Goal: Information Seeking & Learning: Learn about a topic

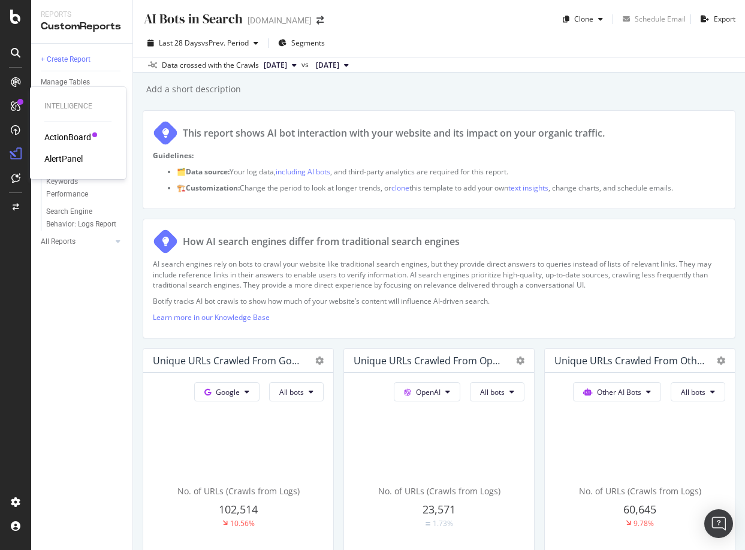
click at [57, 134] on div "ActionBoard" at bounding box center [67, 137] width 47 height 12
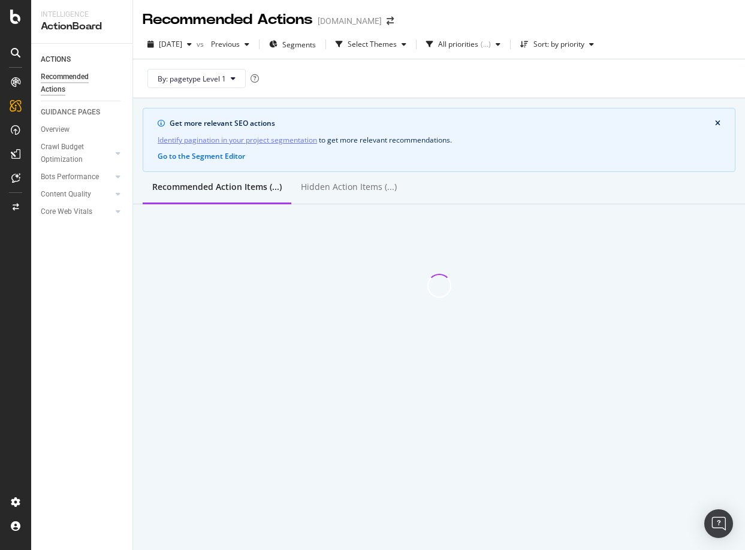
click at [406, 15] on div "Recommended Actions [DOMAIN_NAME]" at bounding box center [274, 20] width 263 height 20
click at [394, 20] on icon "arrow-right-arrow-left" at bounding box center [390, 21] width 7 height 8
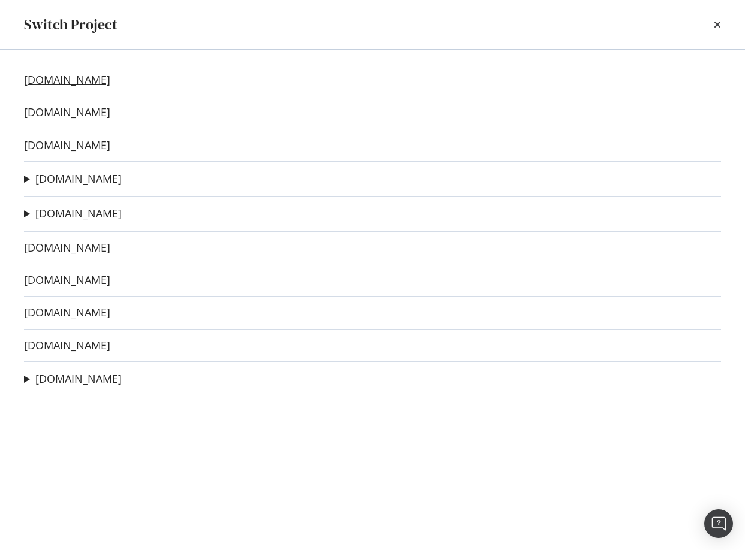
click at [62, 79] on link "[DOMAIN_NAME]" at bounding box center [67, 80] width 86 height 13
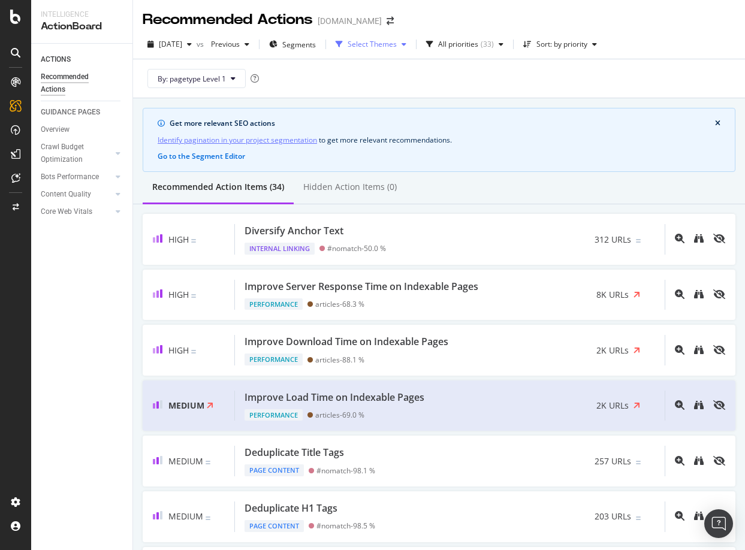
click at [397, 41] on div "Select Themes" at bounding box center [372, 44] width 49 height 7
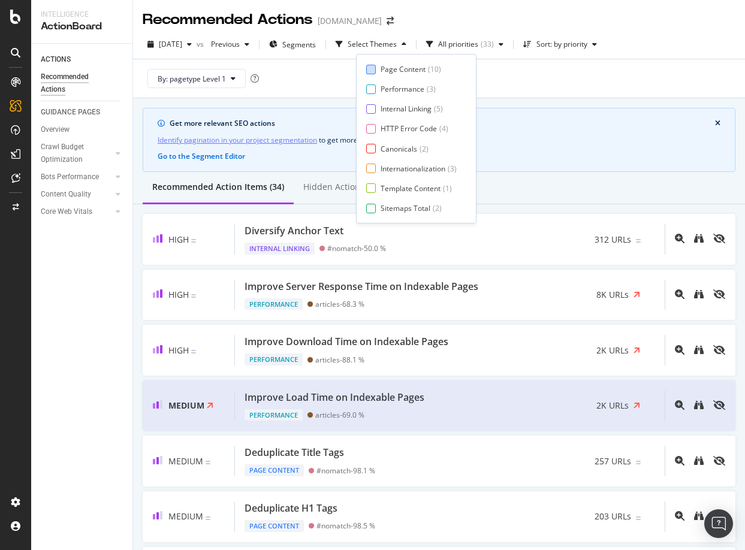
click at [390, 67] on div "Page Content" at bounding box center [403, 69] width 45 height 10
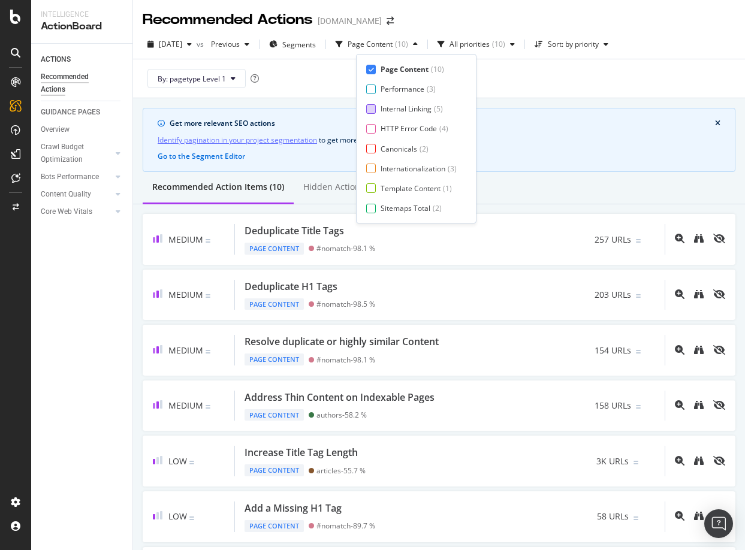
click at [370, 106] on div at bounding box center [371, 109] width 10 height 10
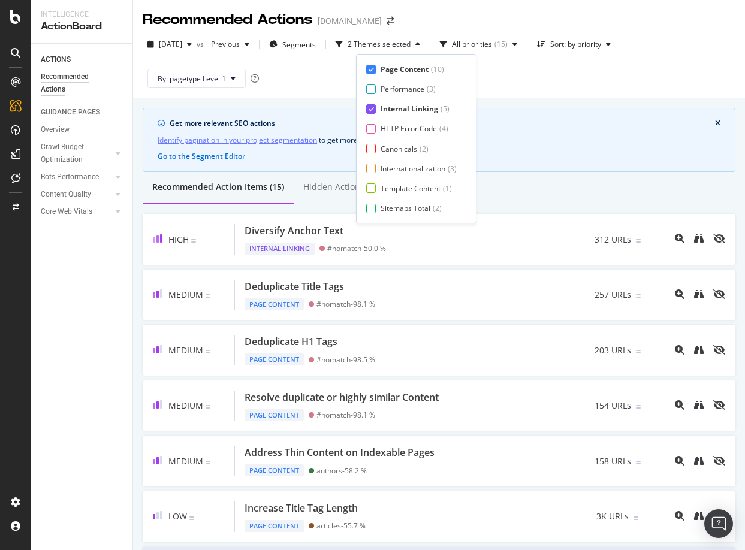
click at [373, 134] on div "Page Content ( 10 ) Performance ( 3 ) Internal Linking ( 5 ) HTTP Error Code ( …" at bounding box center [416, 138] width 100 height 149
click at [372, 130] on div at bounding box center [371, 129] width 10 height 10
click at [372, 148] on div at bounding box center [371, 149] width 10 height 10
click at [372, 167] on div at bounding box center [371, 169] width 10 height 10
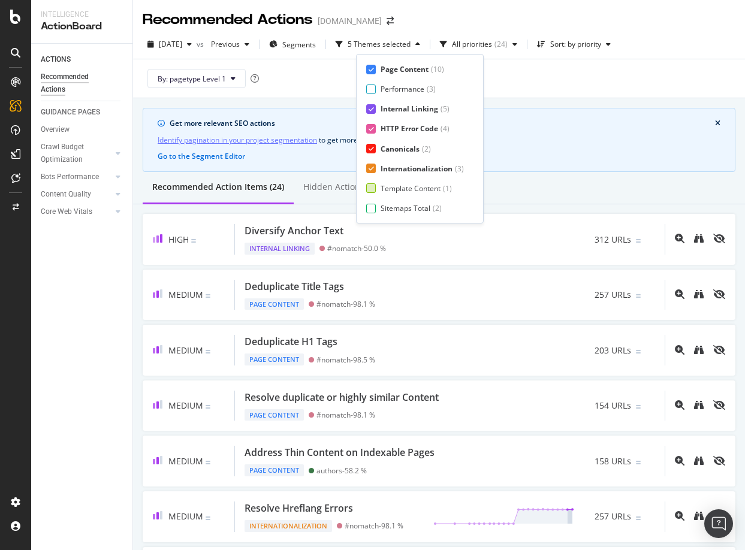
click at [373, 189] on div at bounding box center [371, 188] width 10 height 10
click at [371, 210] on div at bounding box center [371, 209] width 10 height 10
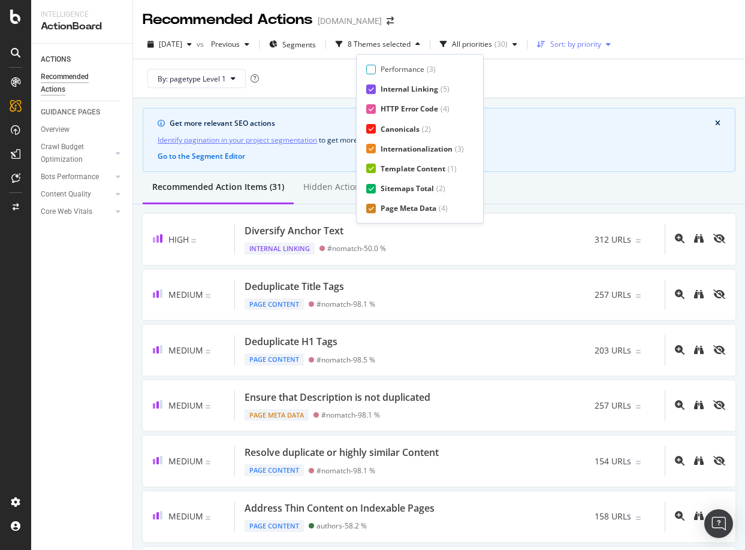
click at [597, 43] on div "Sort: by priority" at bounding box center [575, 44] width 51 height 7
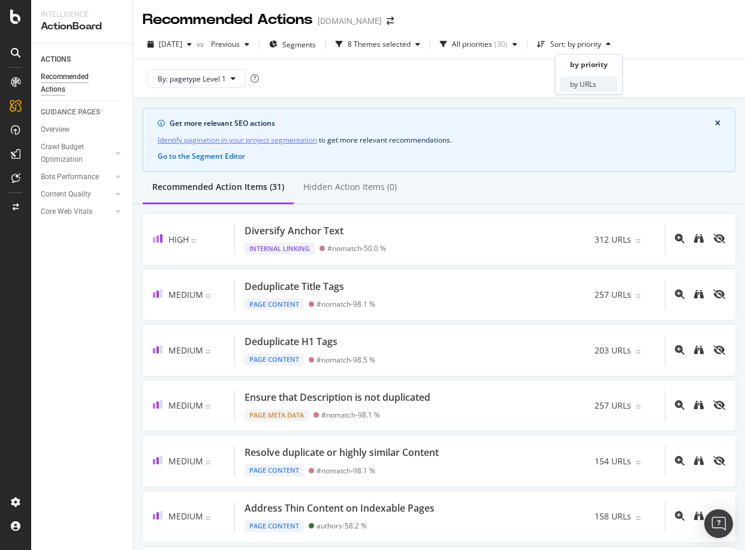
click at [582, 83] on div "by URLs" at bounding box center [583, 84] width 26 height 10
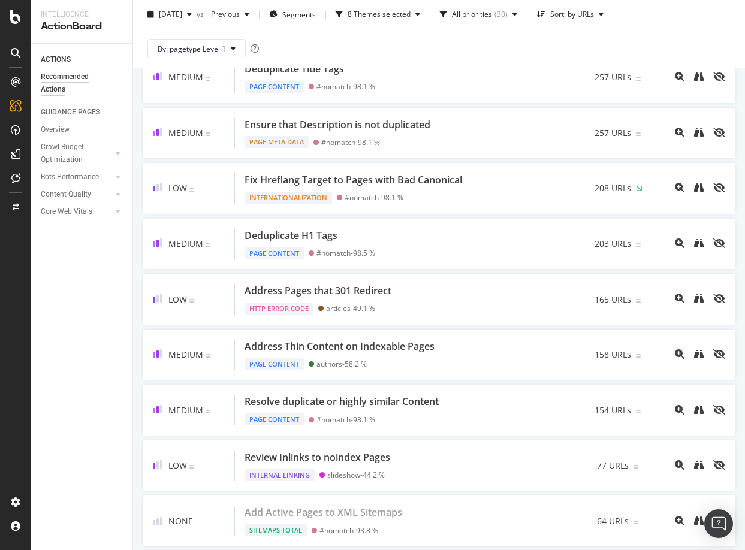
scroll to position [679, 0]
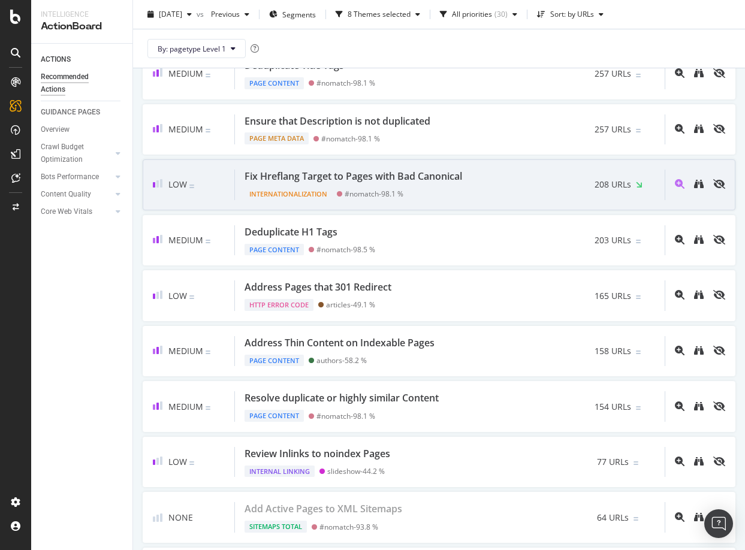
click at [425, 192] on div "Internationalization #nomatch - 98.1 %" at bounding box center [356, 191] width 222 height 17
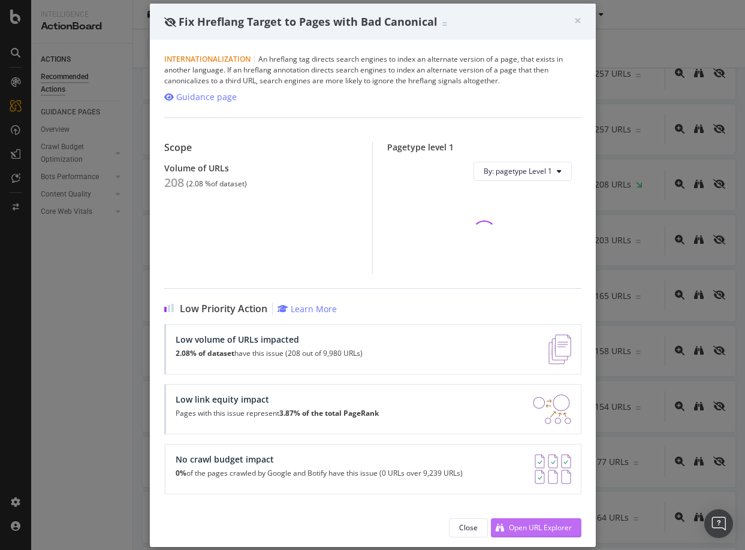
click at [519, 526] on div "Open URL Explorer" at bounding box center [540, 528] width 63 height 10
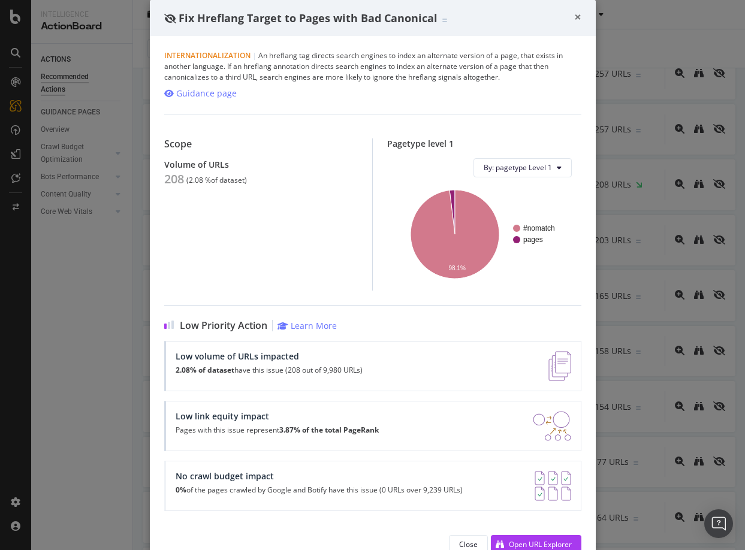
click at [577, 14] on span "×" at bounding box center [577, 16] width 7 height 17
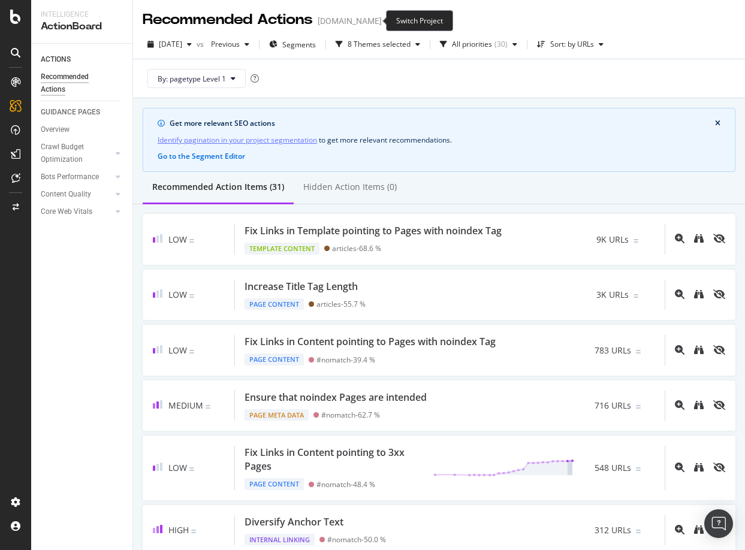
click at [387, 17] on icon "arrow-right-arrow-left" at bounding box center [390, 21] width 7 height 8
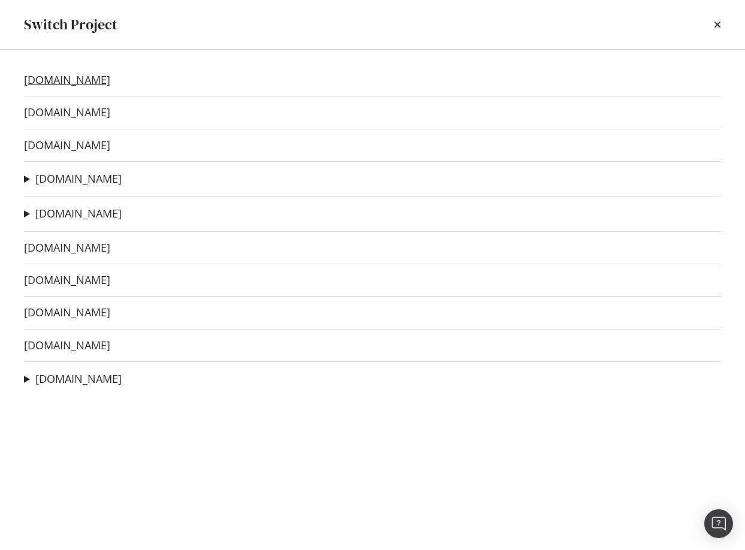
click at [53, 80] on link "[DOMAIN_NAME]" at bounding box center [67, 80] width 86 height 13
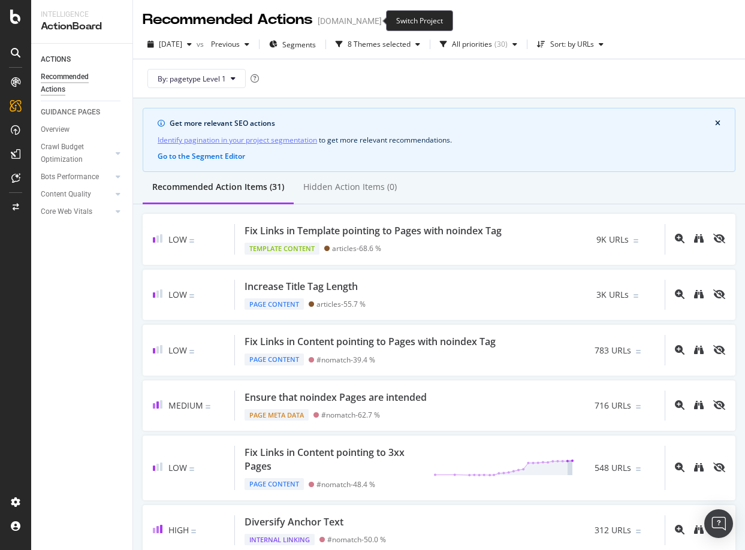
click at [387, 19] on icon "arrow-right-arrow-left" at bounding box center [390, 21] width 7 height 8
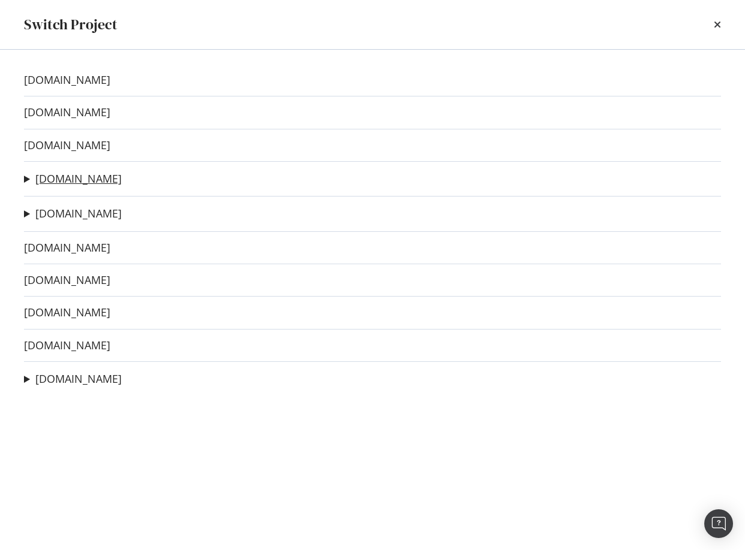
click at [83, 179] on link "[DOMAIN_NAME]" at bounding box center [78, 179] width 86 height 13
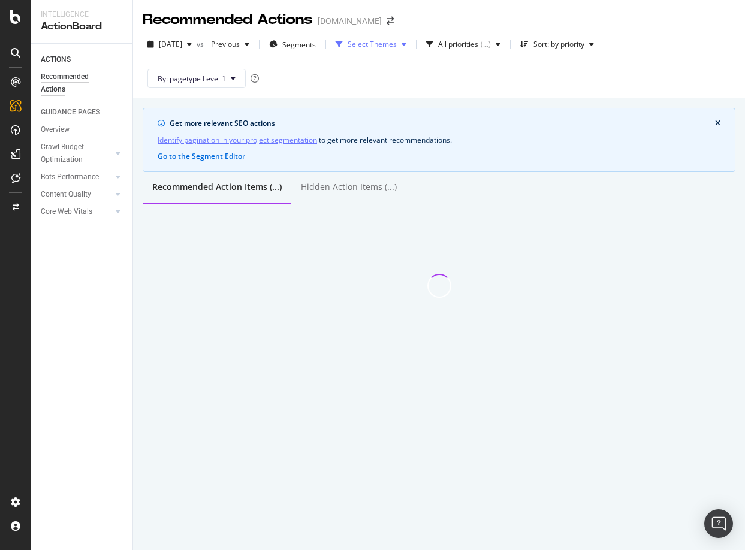
click at [380, 42] on div "Select Themes" at bounding box center [372, 44] width 49 height 7
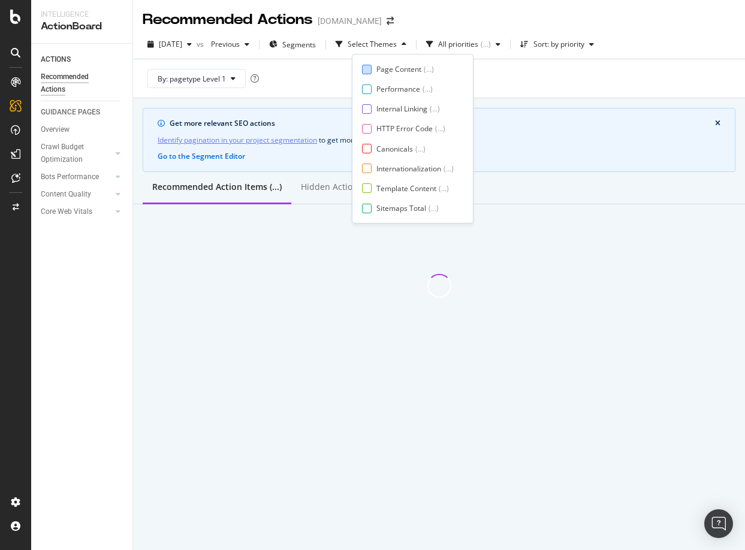
click at [377, 71] on div "Page Content" at bounding box center [399, 69] width 45 height 10
click at [377, 108] on div "Internal Linking" at bounding box center [402, 109] width 51 height 10
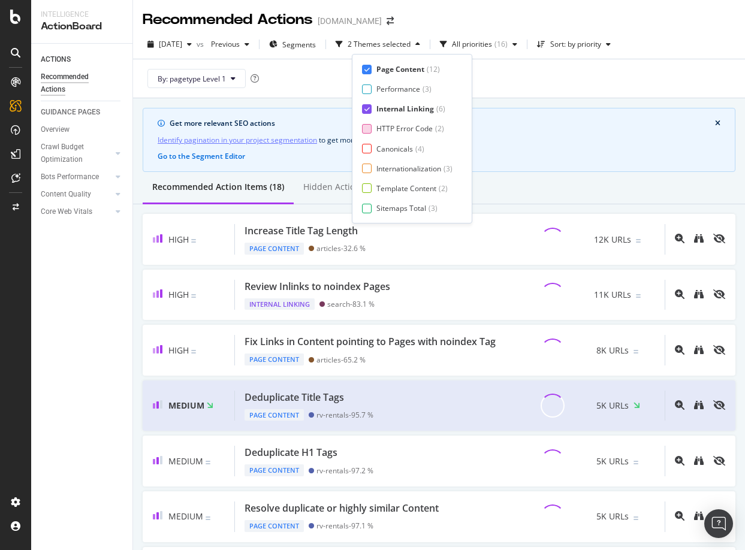
click at [375, 124] on div "HTTP Error Code ( 2 )" at bounding box center [407, 129] width 91 height 10
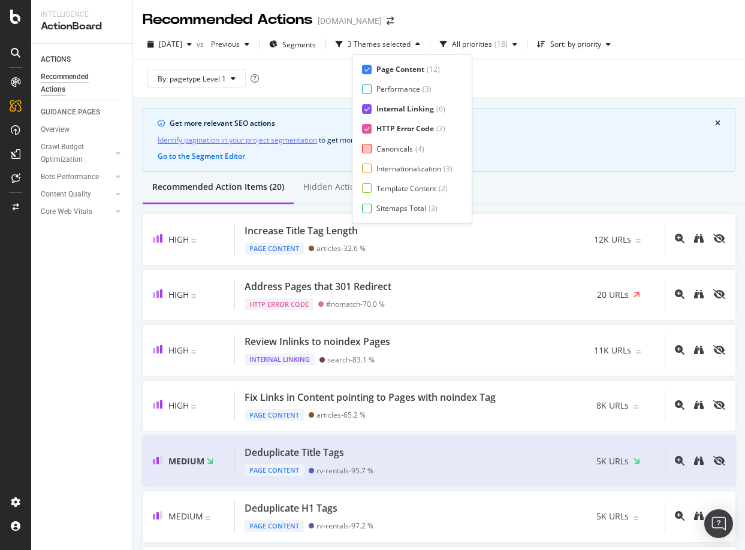
click at [371, 148] on div at bounding box center [367, 149] width 10 height 10
click at [371, 162] on div "Page Content ( 12 ) Performance ( 3 ) Internal Linking ( 6 ) HTTP Error Code ( …" at bounding box center [412, 138] width 100 height 149
click at [370, 170] on div at bounding box center [367, 169] width 10 height 10
click at [370, 186] on div at bounding box center [367, 188] width 10 height 10
click at [368, 202] on div "Page Content ( 12 ) Performance ( 3 ) Internal Linking ( 6 ) HTTP Error Code ( …" at bounding box center [415, 138] width 107 height 149
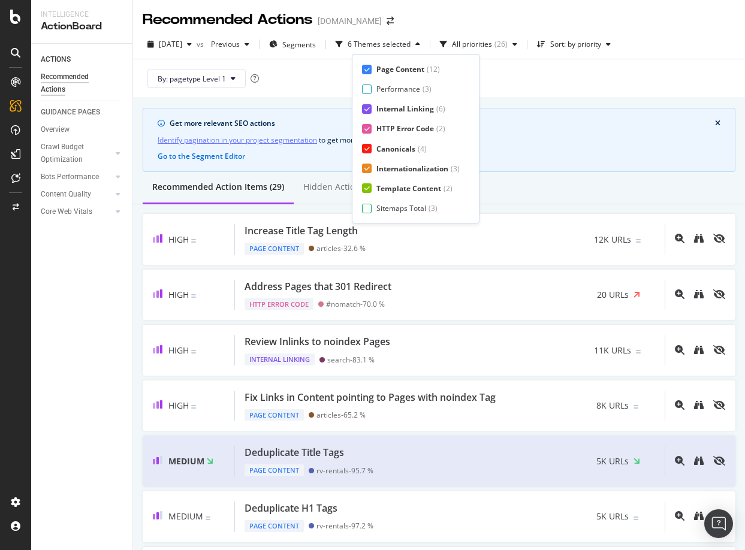
click at [368, 215] on div "Page Content ( 12 ) Performance ( 3 ) Internal Linking ( 6 ) HTTP Error Code ( …" at bounding box center [416, 139] width 128 height 170
click at [368, 210] on div at bounding box center [367, 209] width 10 height 10
click at [380, 209] on div "Page Meta Data" at bounding box center [404, 208] width 54 height 10
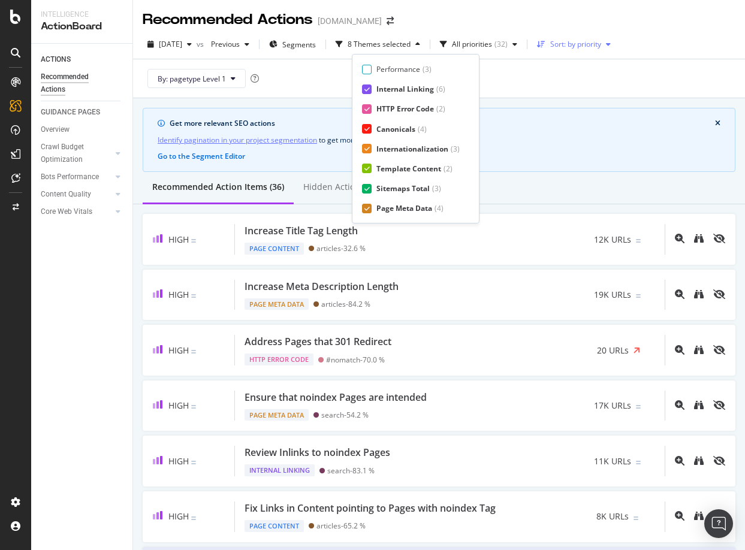
click at [601, 42] on div "Sort: by priority" at bounding box center [575, 44] width 51 height 7
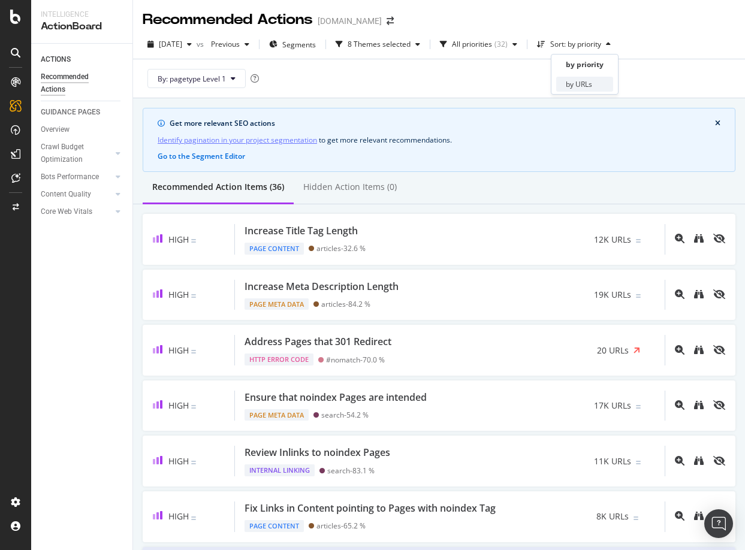
click at [594, 82] on div "by URLs" at bounding box center [584, 84] width 57 height 15
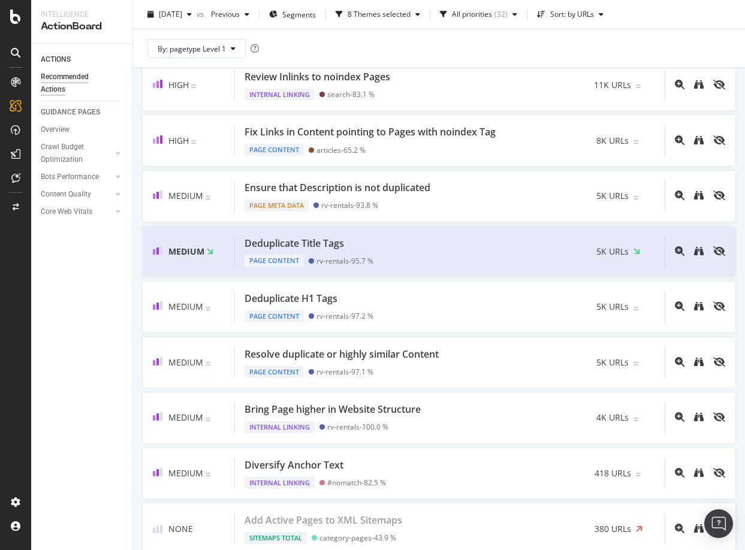
scroll to position [332, 0]
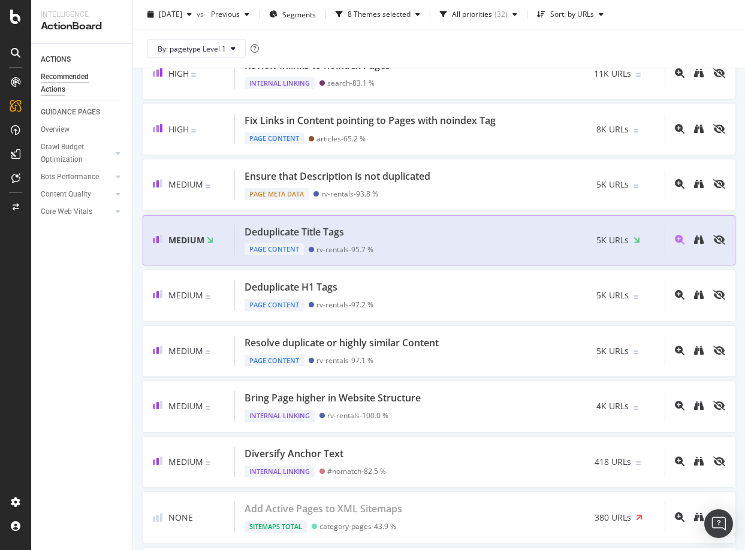
click at [386, 232] on div "Deduplicate Title Tags Page Content rv-rentals - 95.7 % 5K URLs" at bounding box center [450, 240] width 430 height 31
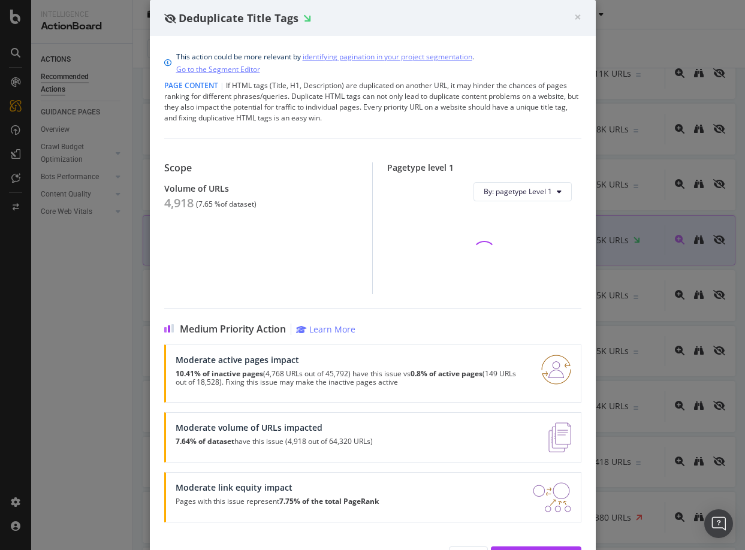
scroll to position [25, 0]
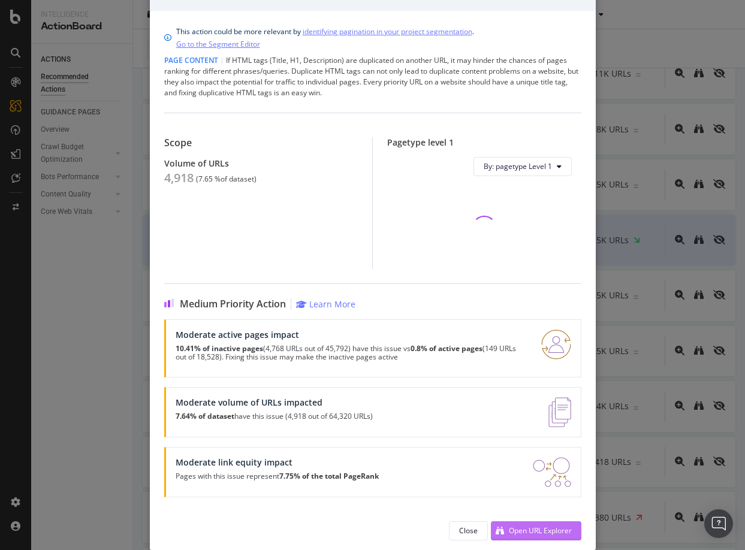
click at [532, 529] on div "Open URL Explorer" at bounding box center [540, 531] width 63 height 10
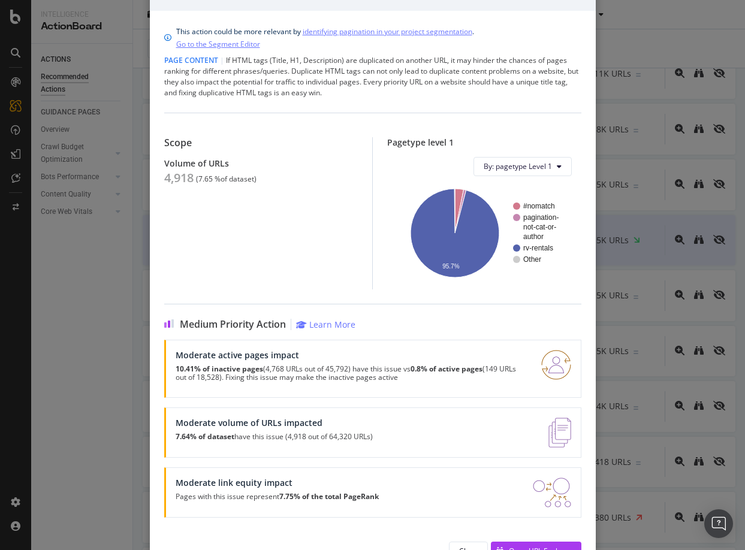
scroll to position [0, 0]
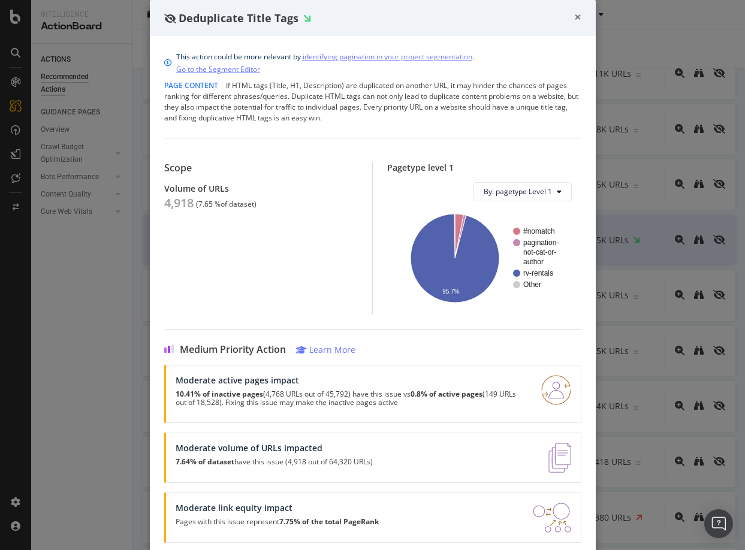
click at [576, 19] on span "×" at bounding box center [577, 16] width 7 height 17
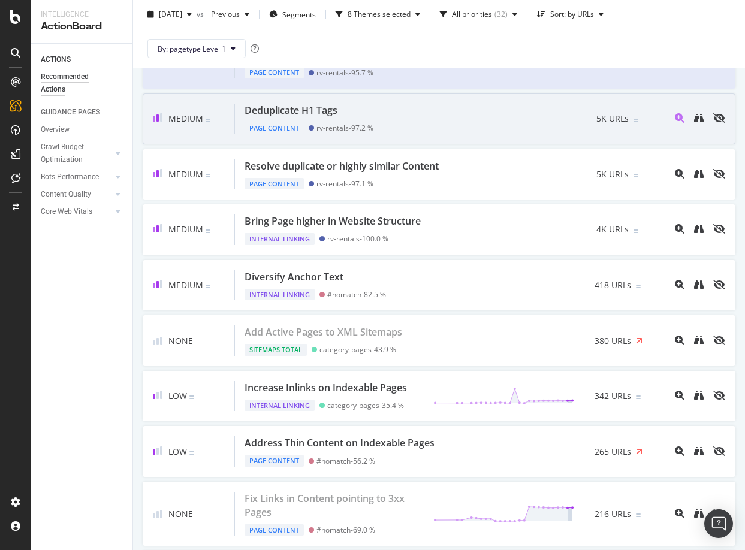
scroll to position [531, 0]
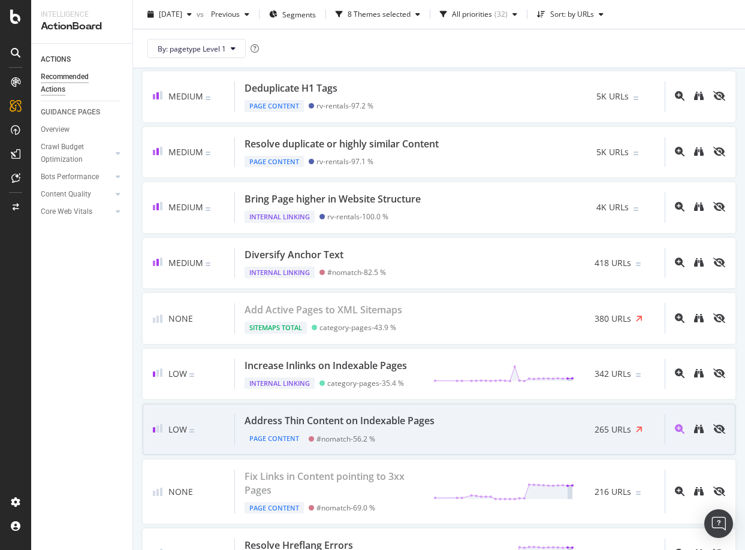
click at [388, 425] on div "Address Thin Content on Indexable Pages" at bounding box center [340, 421] width 190 height 14
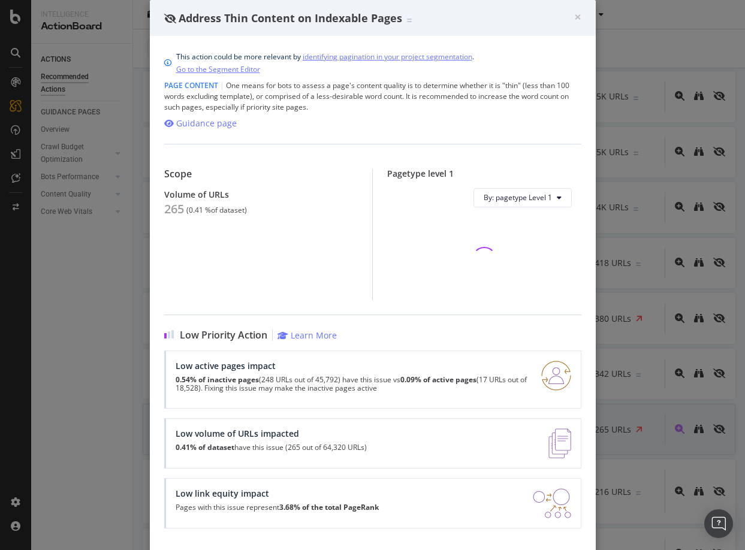
scroll to position [31, 0]
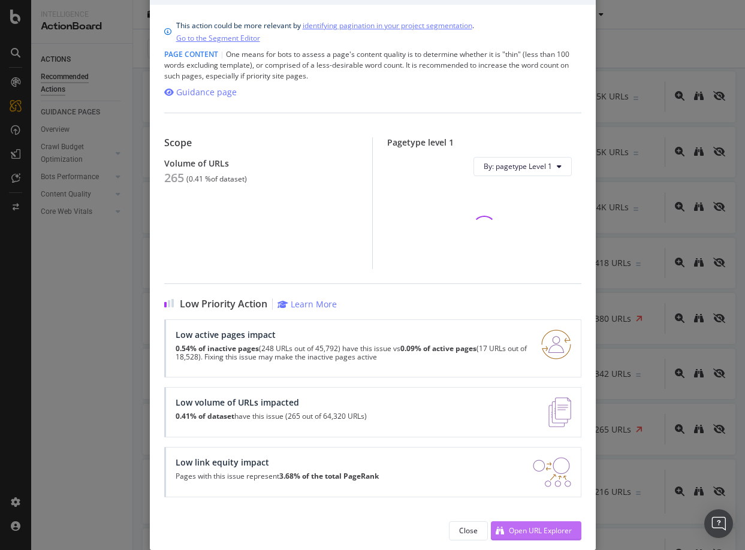
click at [523, 537] on div "Open URL Explorer" at bounding box center [531, 531] width 81 height 18
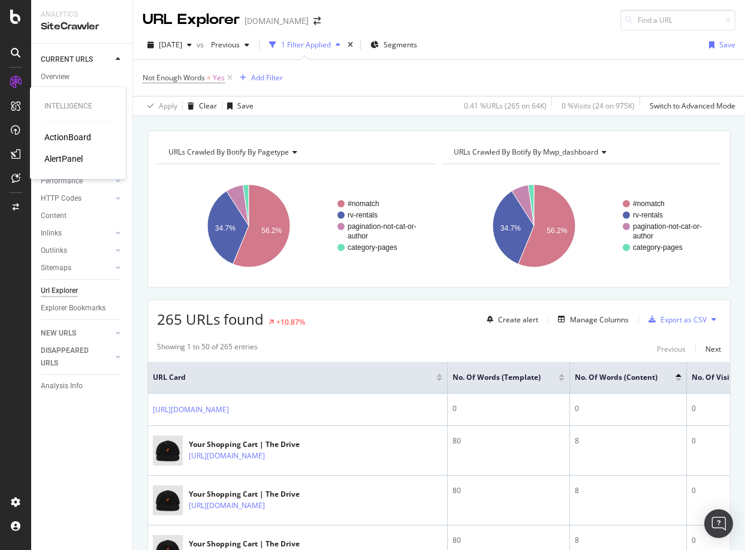
click at [66, 137] on div "ActionBoard" at bounding box center [67, 137] width 47 height 12
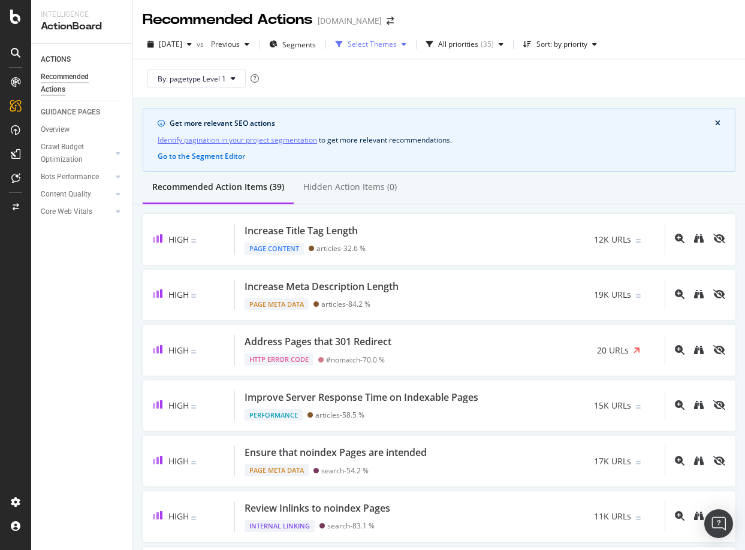
click at [389, 41] on div "Select Themes" at bounding box center [372, 44] width 49 height 7
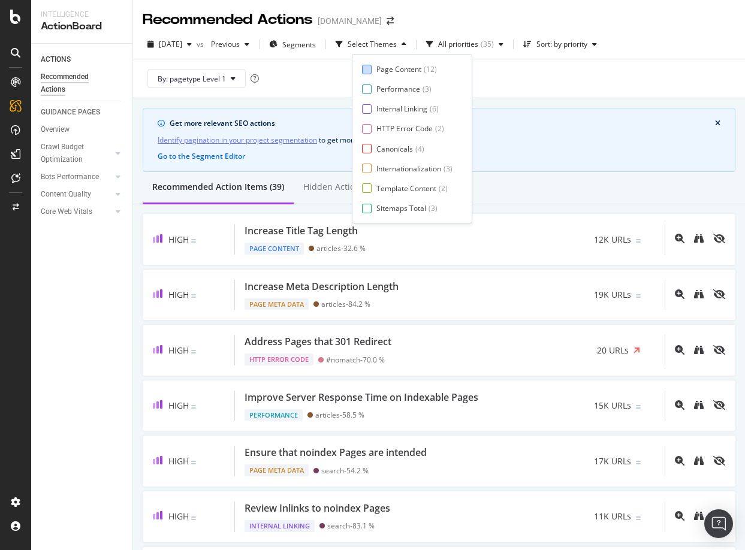
click at [381, 67] on div "Page Content" at bounding box center [399, 69] width 45 height 10
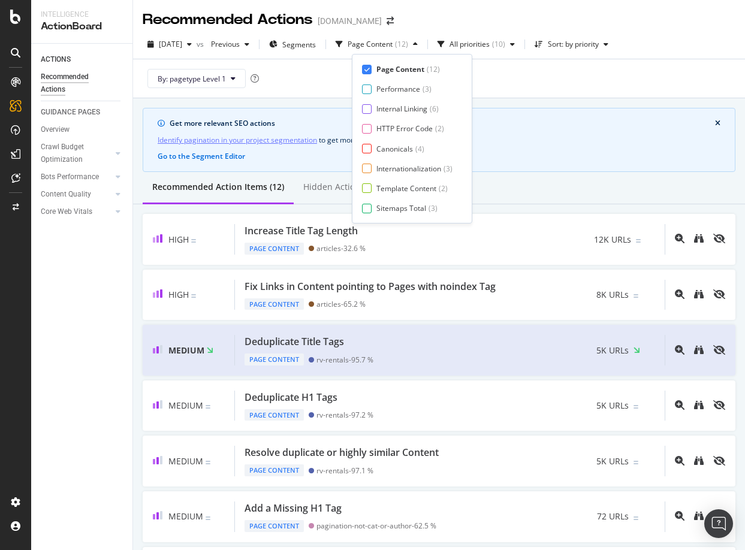
click at [374, 114] on div "Page Content ( 12 ) Performance ( 3 ) Internal Linking ( 6 ) HTTP Error Code ( …" at bounding box center [412, 138] width 100 height 149
click at [370, 109] on div at bounding box center [367, 109] width 10 height 10
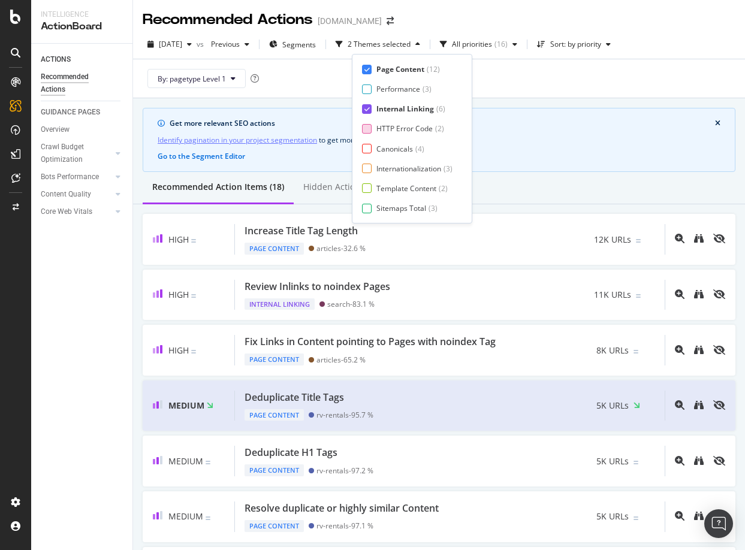
click at [369, 124] on div at bounding box center [367, 129] width 10 height 10
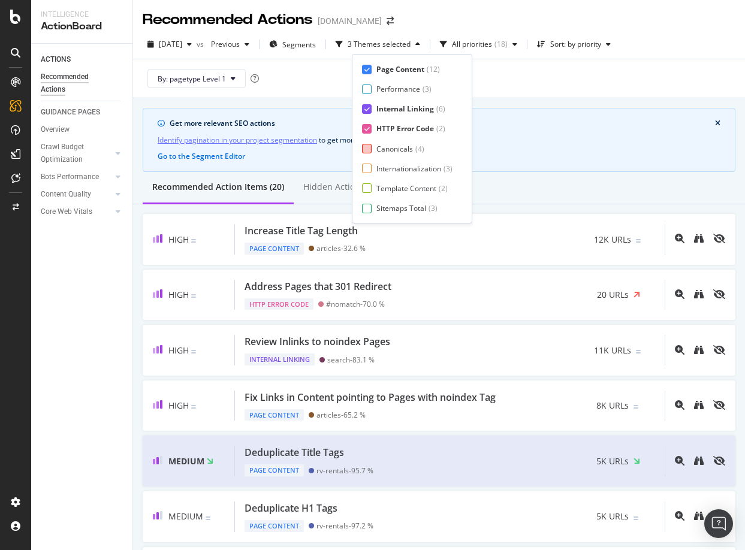
click at [366, 152] on div at bounding box center [367, 149] width 10 height 10
click at [367, 170] on div at bounding box center [367, 169] width 10 height 10
click at [365, 185] on div at bounding box center [367, 188] width 10 height 10
click at [369, 205] on div at bounding box center [367, 209] width 10 height 10
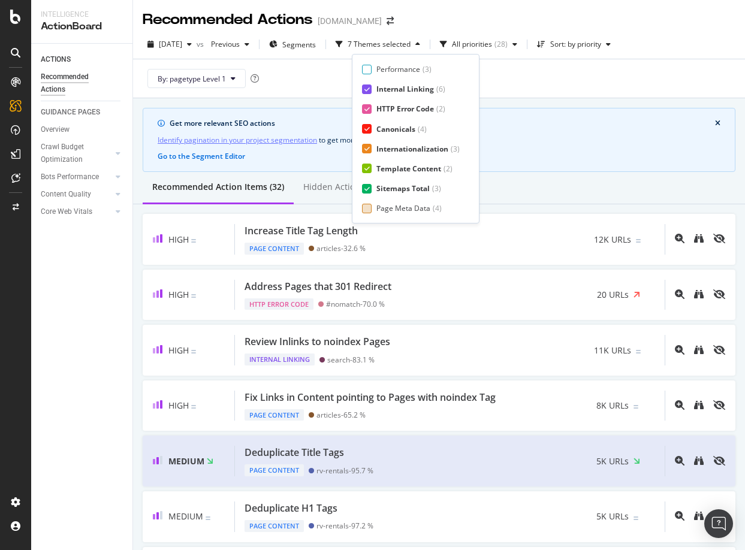
click at [384, 209] on div "Page Meta Data" at bounding box center [404, 208] width 54 height 10
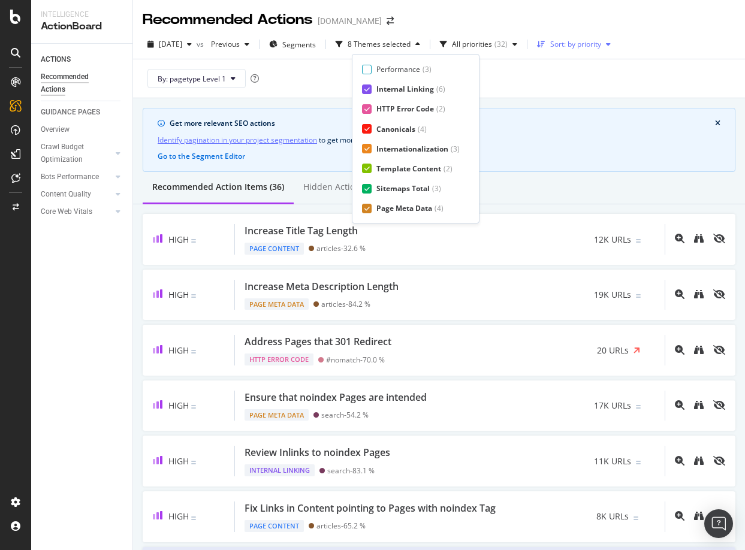
click at [589, 46] on div "Sort: by priority" at bounding box center [575, 44] width 51 height 7
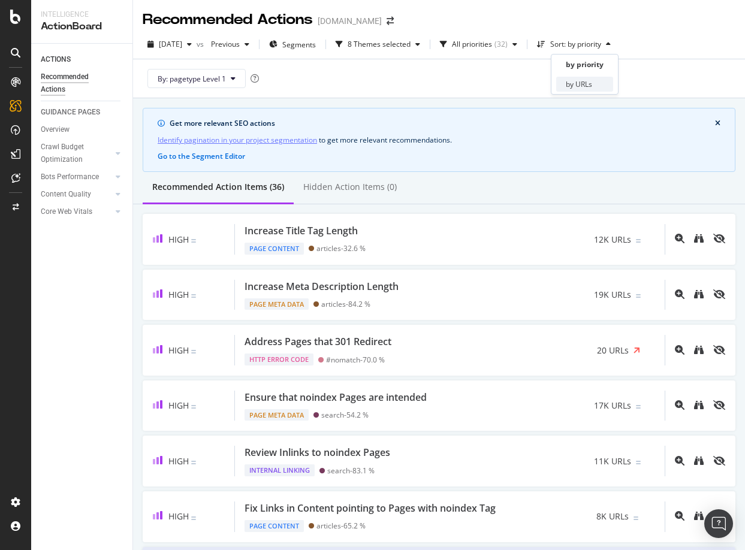
click at [580, 77] on div "by URLs" at bounding box center [584, 84] width 57 height 15
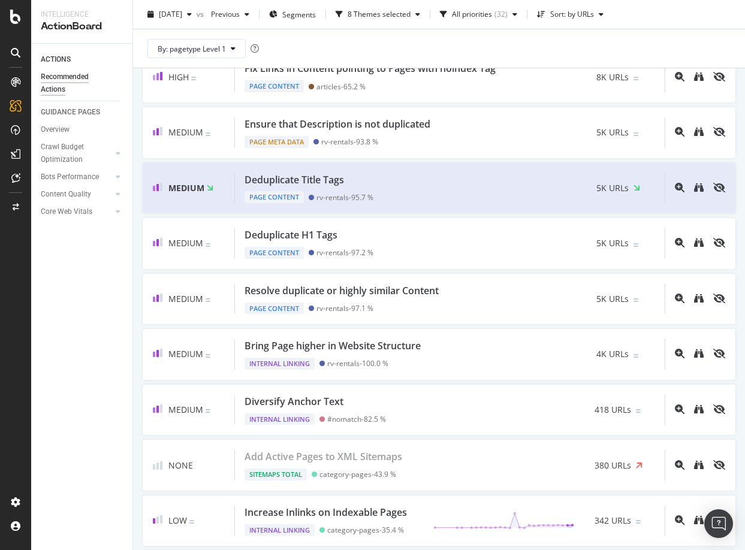
scroll to position [0, 0]
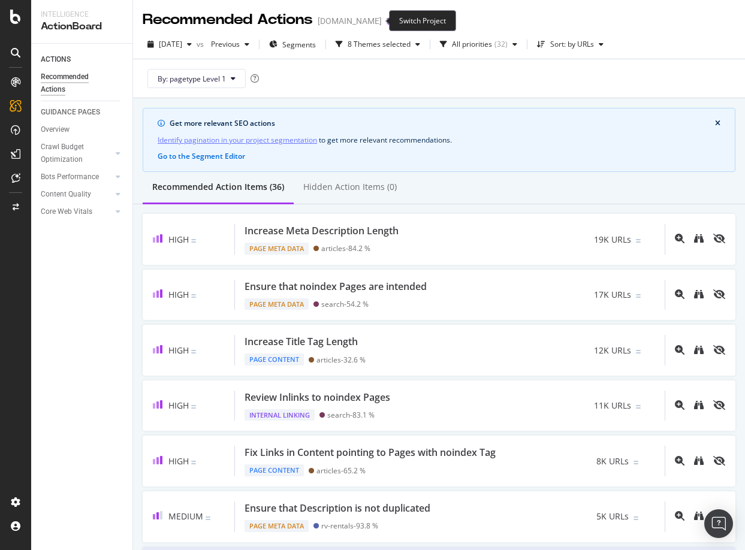
click at [387, 19] on icon "arrow-right-arrow-left" at bounding box center [390, 21] width 7 height 8
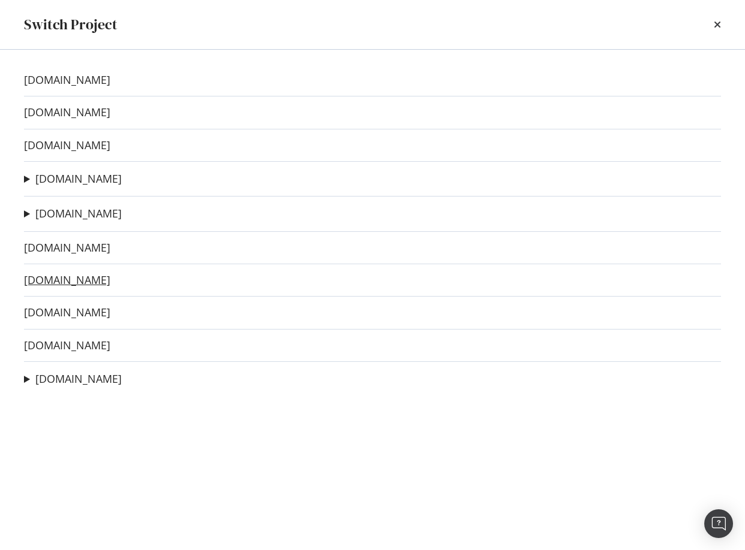
click at [59, 278] on link "[DOMAIN_NAME]" at bounding box center [67, 280] width 86 height 13
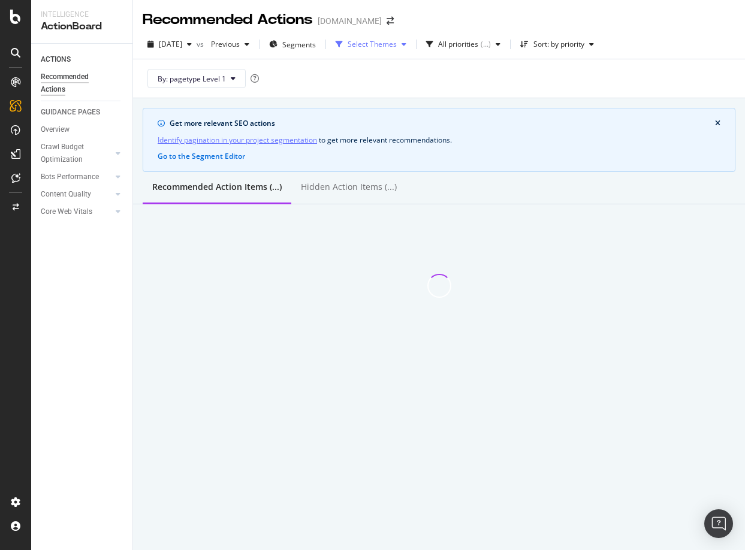
click at [374, 44] on div "Select Themes" at bounding box center [372, 44] width 49 height 7
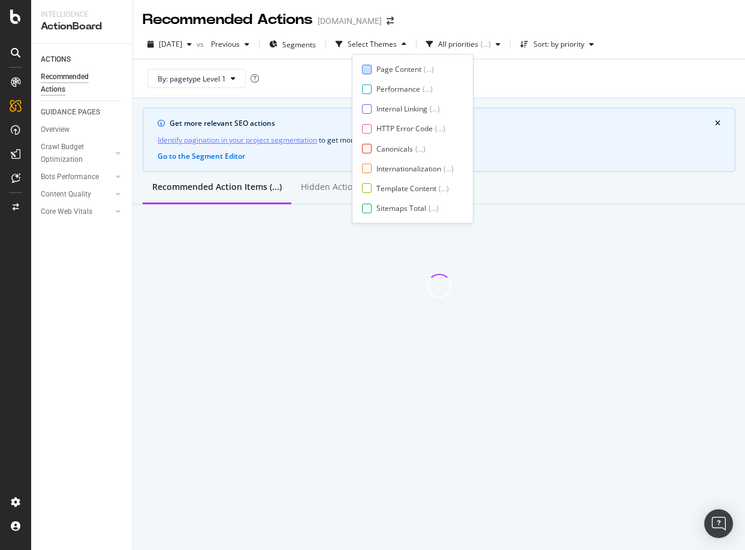
click at [373, 67] on div "Page Content ( ... )" at bounding box center [408, 69] width 92 height 10
click at [368, 111] on div at bounding box center [367, 109] width 10 height 10
click at [368, 131] on div at bounding box center [367, 129] width 10 height 10
click at [368, 146] on div at bounding box center [367, 149] width 10 height 10
click at [366, 168] on div at bounding box center [367, 169] width 10 height 10
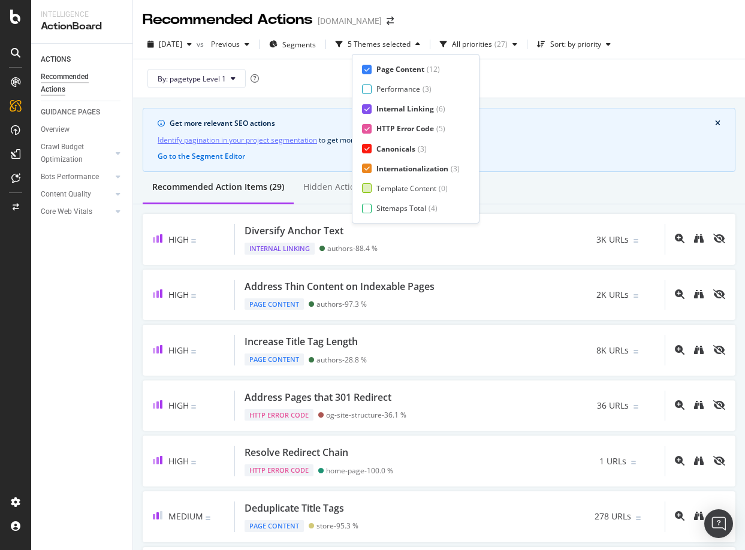
click at [366, 189] on div at bounding box center [367, 188] width 10 height 10
click at [366, 203] on div "Sitemaps Total ( 4 )" at bounding box center [411, 208] width 98 height 10
click at [367, 209] on div at bounding box center [367, 209] width 10 height 10
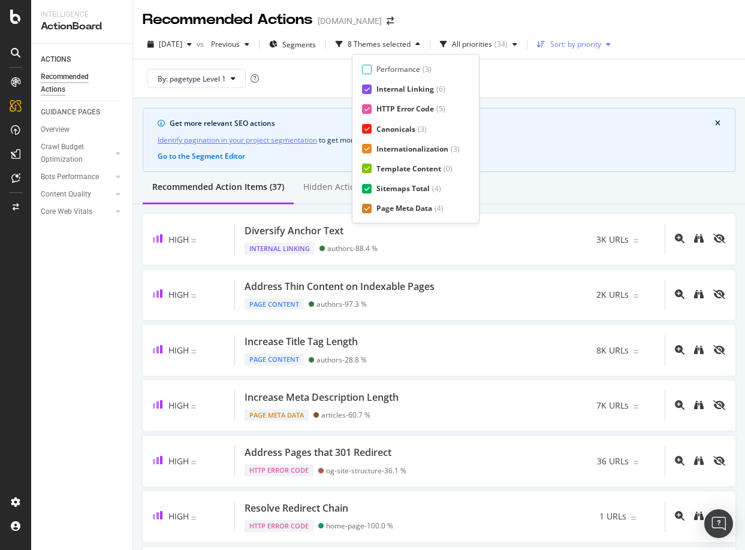
click at [591, 44] on div "Sort: by priority" at bounding box center [575, 44] width 51 height 7
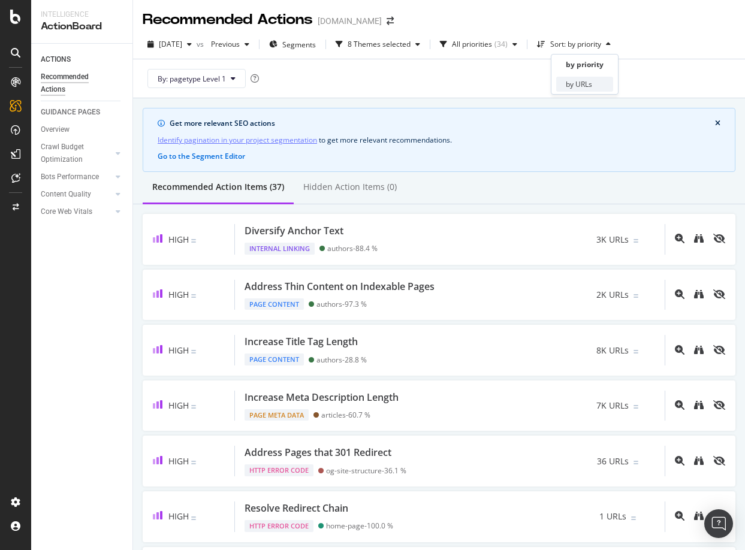
click at [579, 77] on div "by URLs" at bounding box center [584, 84] width 57 height 15
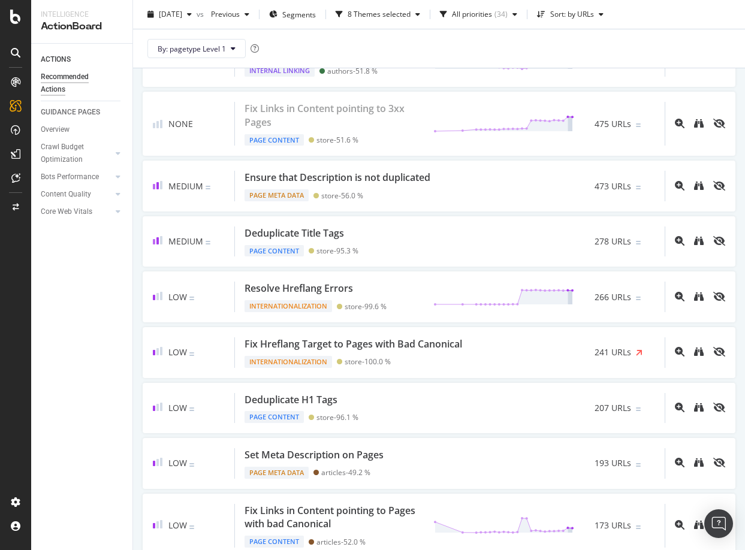
scroll to position [531, 0]
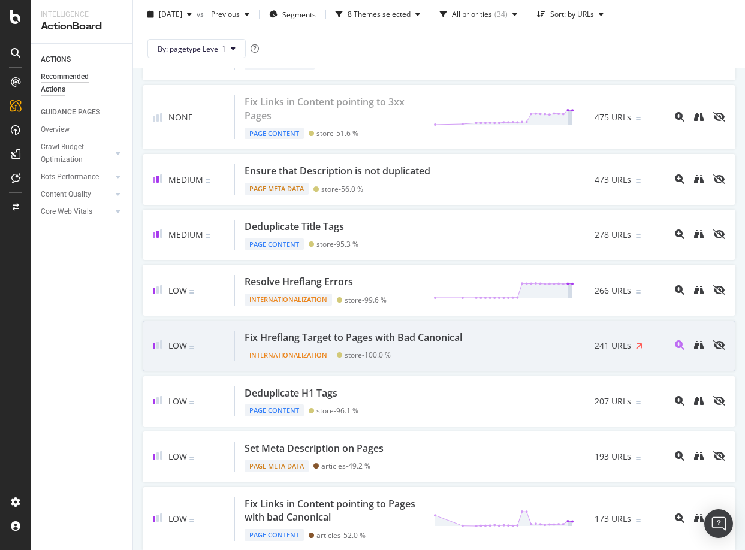
click at [435, 345] on div "Internationalization store - 100.0 %" at bounding box center [356, 353] width 222 height 17
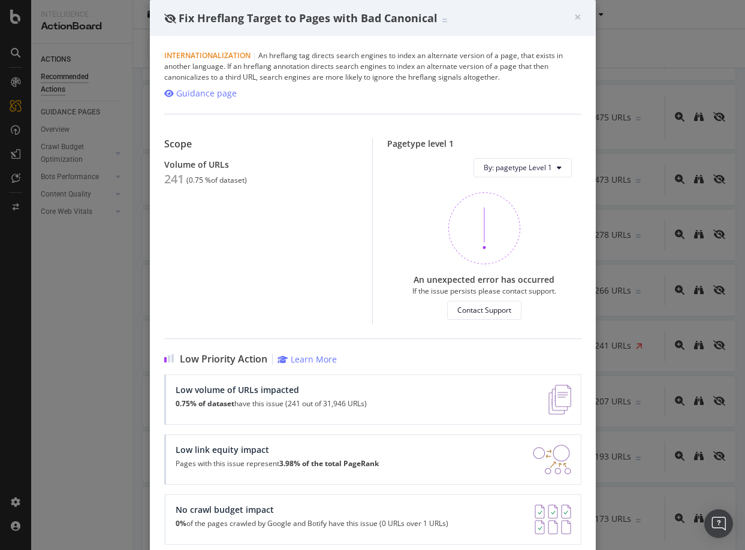
scroll to position [47, 0]
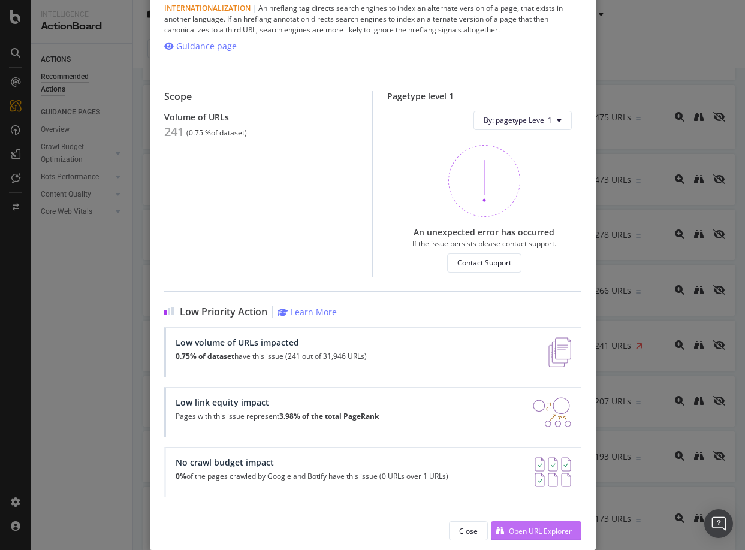
click at [521, 532] on div "Open URL Explorer" at bounding box center [540, 531] width 63 height 10
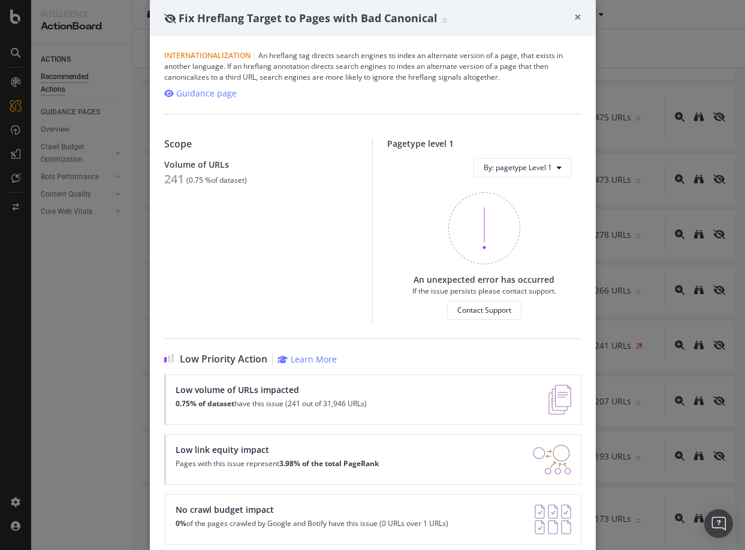
click at [579, 17] on span "×" at bounding box center [577, 16] width 7 height 17
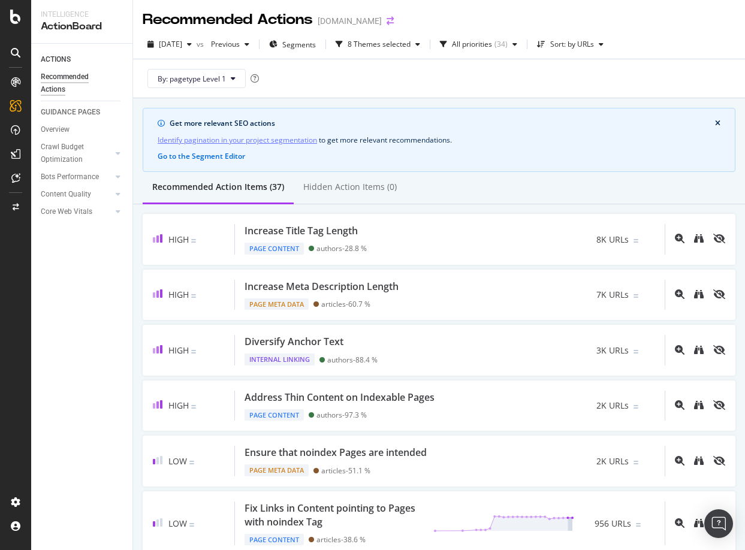
click at [387, 19] on icon "arrow-right-arrow-left" at bounding box center [390, 21] width 7 height 8
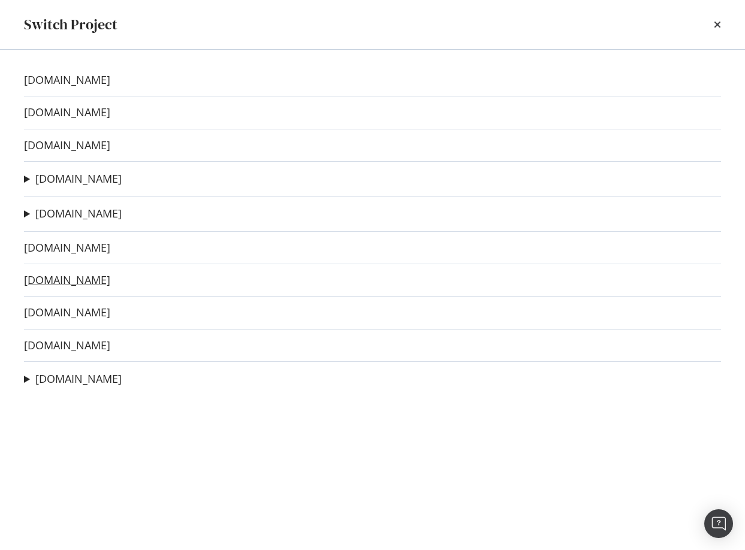
click at [62, 277] on link "[DOMAIN_NAME]" at bounding box center [67, 280] width 86 height 13
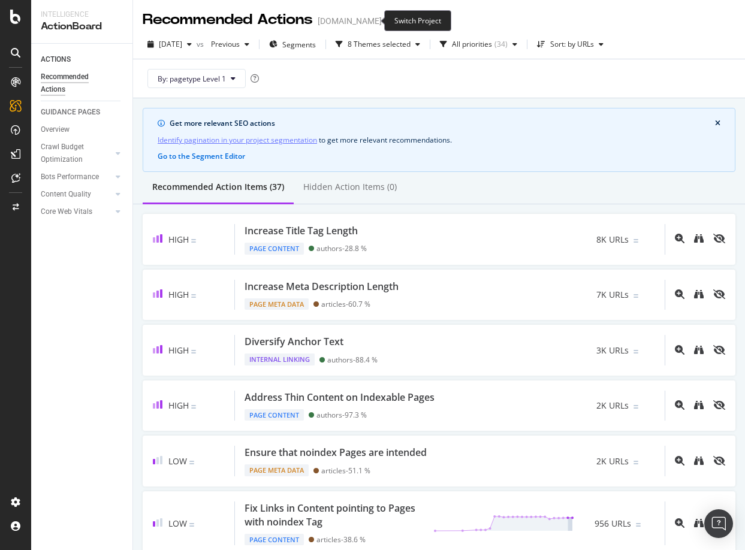
click at [387, 24] on icon "arrow-right-arrow-left" at bounding box center [390, 21] width 7 height 8
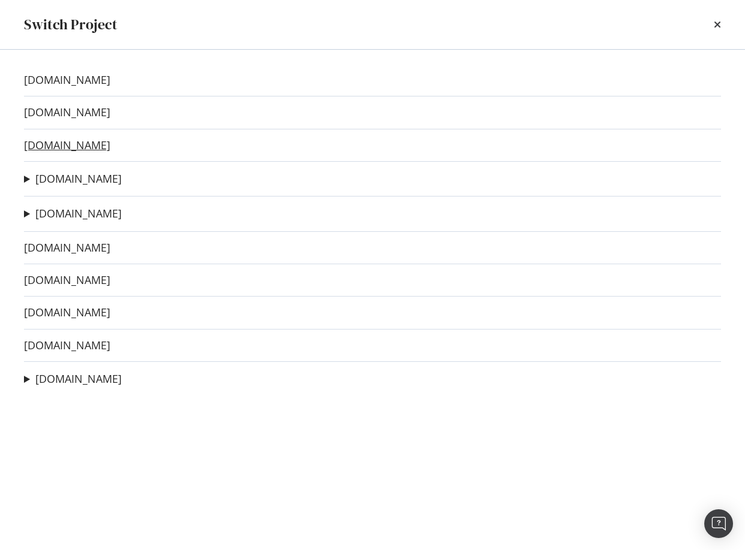
click at [67, 148] on link "[DOMAIN_NAME]" at bounding box center [67, 145] width 86 height 13
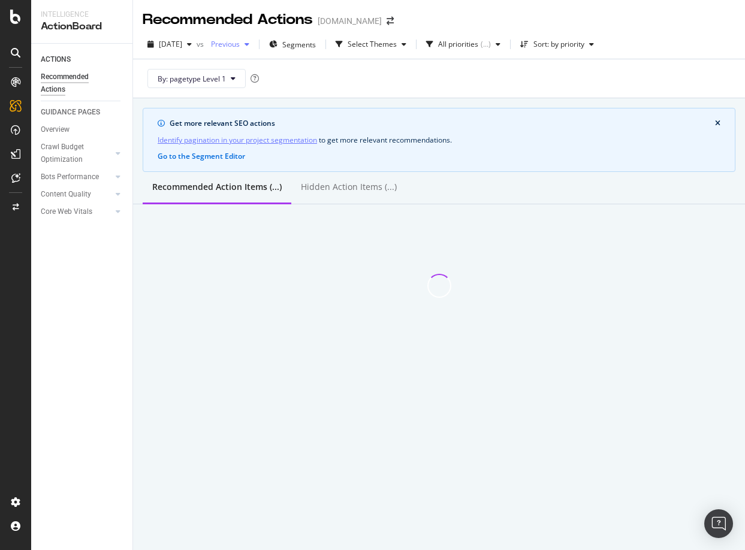
click at [240, 46] on span "Previous" at bounding box center [223, 44] width 34 height 10
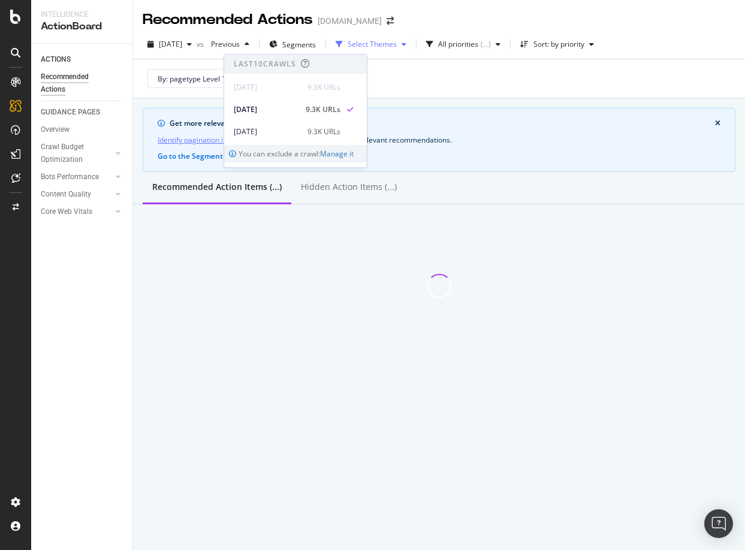
click at [392, 44] on div "Select Themes" at bounding box center [372, 44] width 49 height 7
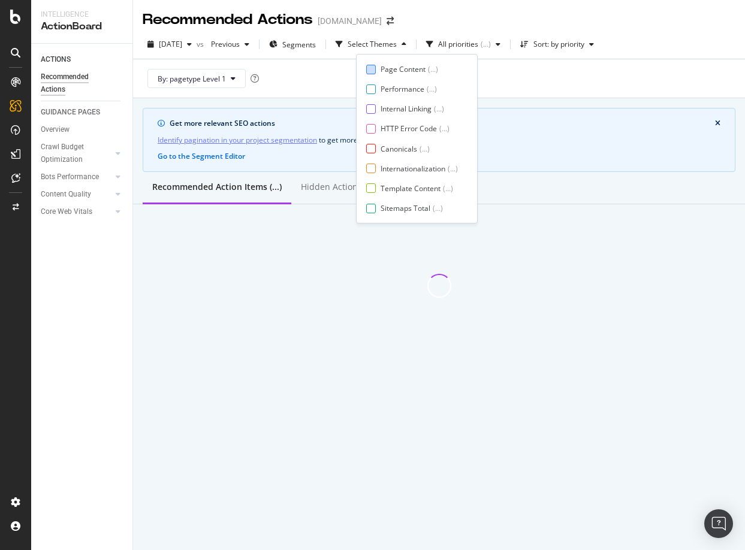
click at [381, 70] on div "Page Content" at bounding box center [403, 69] width 45 height 10
click at [375, 112] on div at bounding box center [371, 109] width 10 height 10
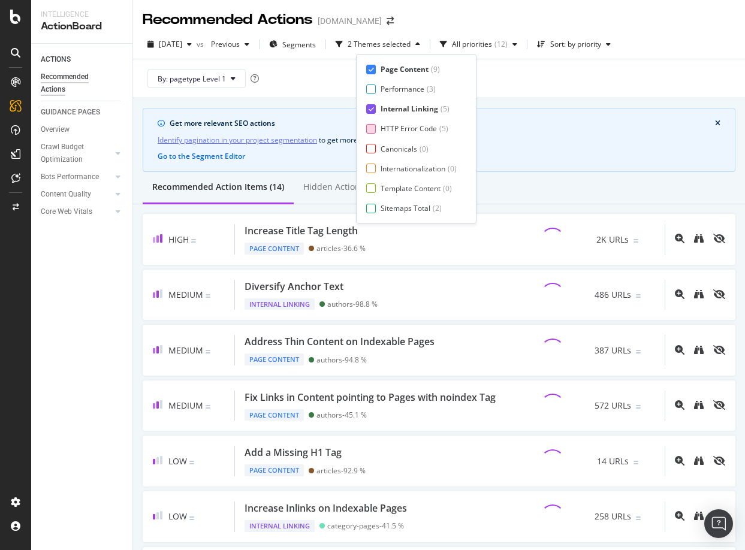
click at [374, 129] on div at bounding box center [371, 129] width 10 height 10
click at [372, 152] on div at bounding box center [371, 149] width 10 height 10
click at [372, 167] on div at bounding box center [371, 169] width 10 height 10
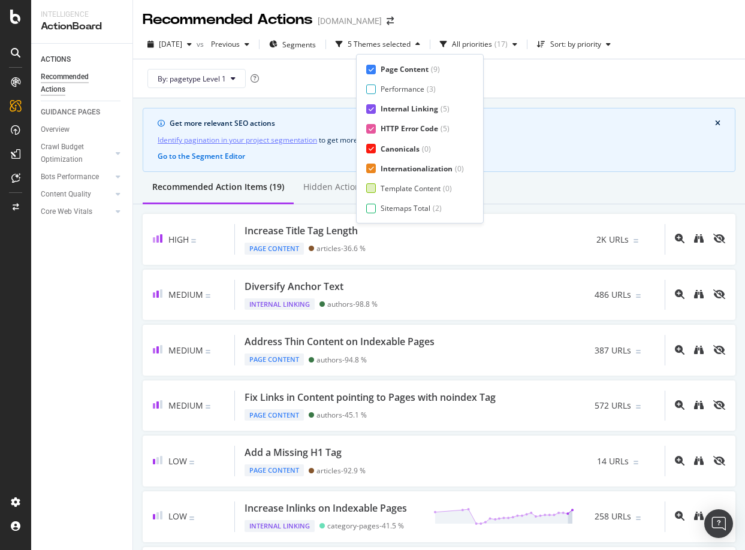
click at [372, 190] on div at bounding box center [371, 188] width 10 height 10
click at [371, 210] on div at bounding box center [371, 209] width 10 height 10
click at [380, 209] on div "Page Meta Data ( 4 )" at bounding box center [415, 208] width 98 height 10
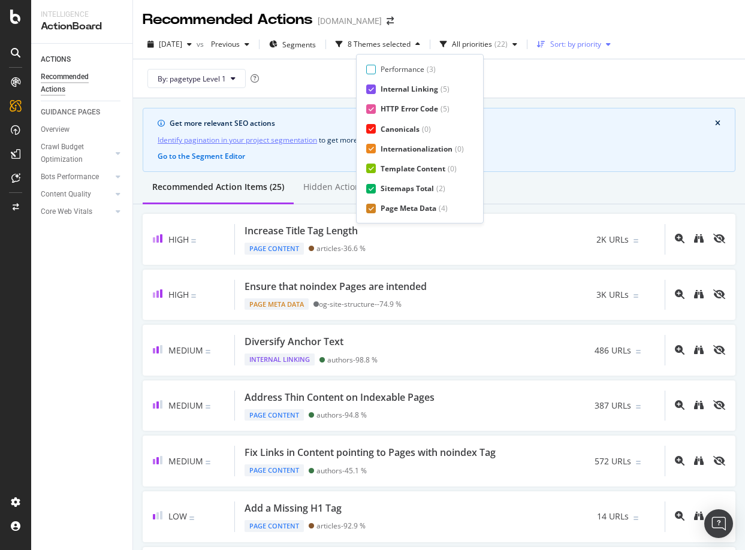
click at [601, 43] on div "Sort: by priority" at bounding box center [575, 44] width 51 height 7
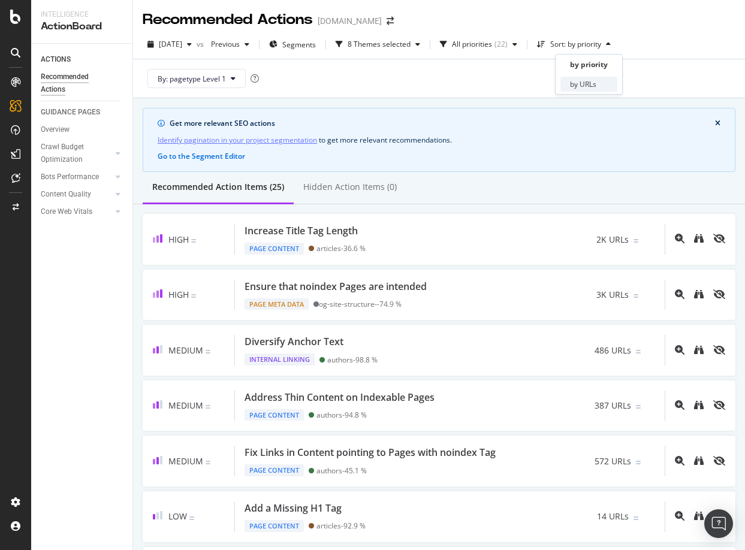
click at [588, 82] on div "by URLs" at bounding box center [583, 84] width 26 height 10
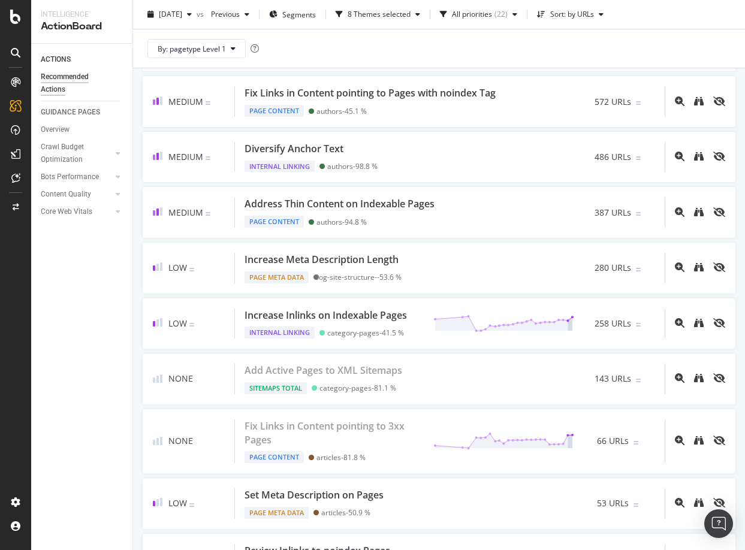
scroll to position [0, 0]
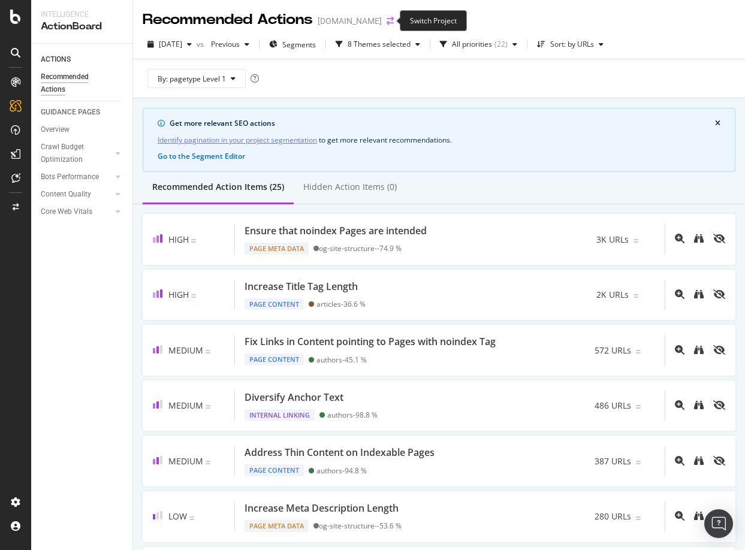
click at [387, 21] on icon "arrow-right-arrow-left" at bounding box center [390, 21] width 7 height 8
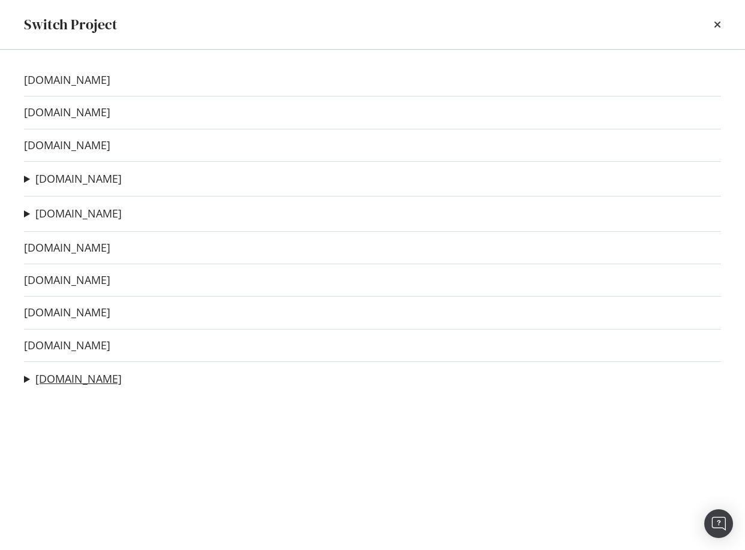
click at [47, 374] on link "[DOMAIN_NAME]" at bounding box center [78, 379] width 86 height 13
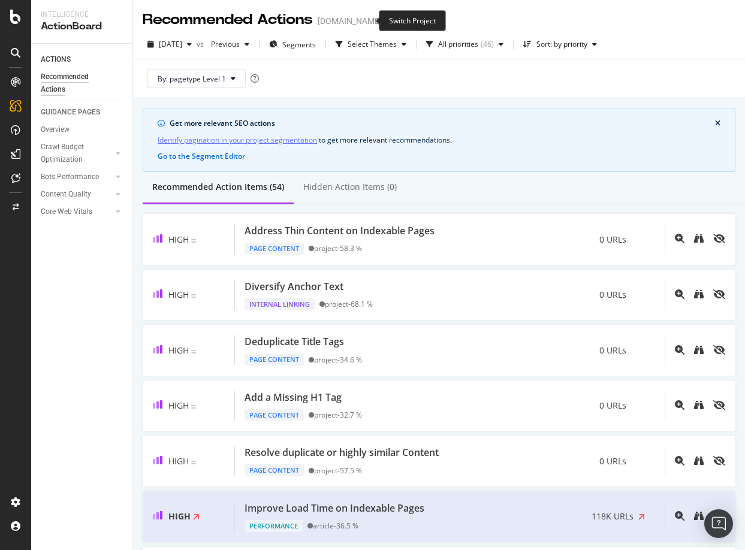
click at [387, 22] on icon "arrow-right-arrow-left" at bounding box center [390, 21] width 7 height 8
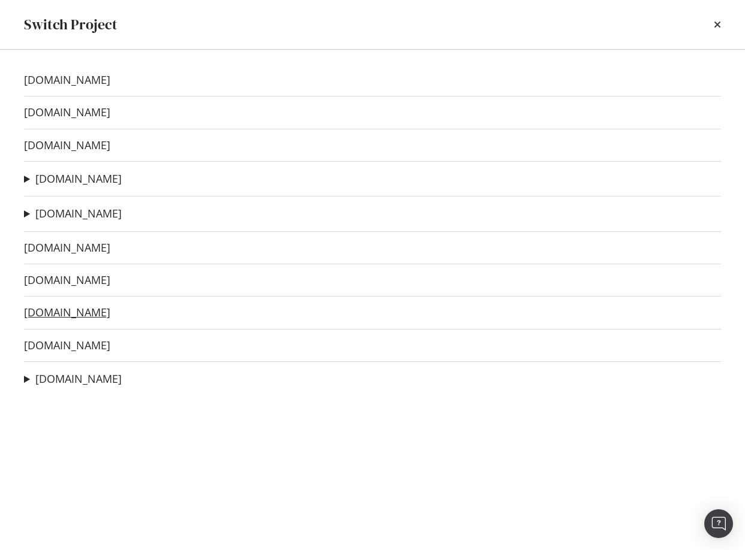
click at [52, 308] on link "[DOMAIN_NAME]" at bounding box center [67, 312] width 86 height 13
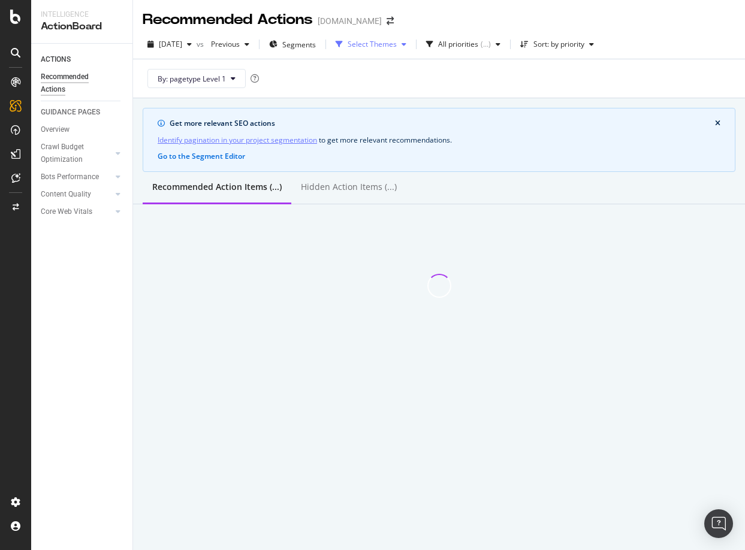
click at [381, 45] on div "Select Themes" at bounding box center [372, 44] width 49 height 7
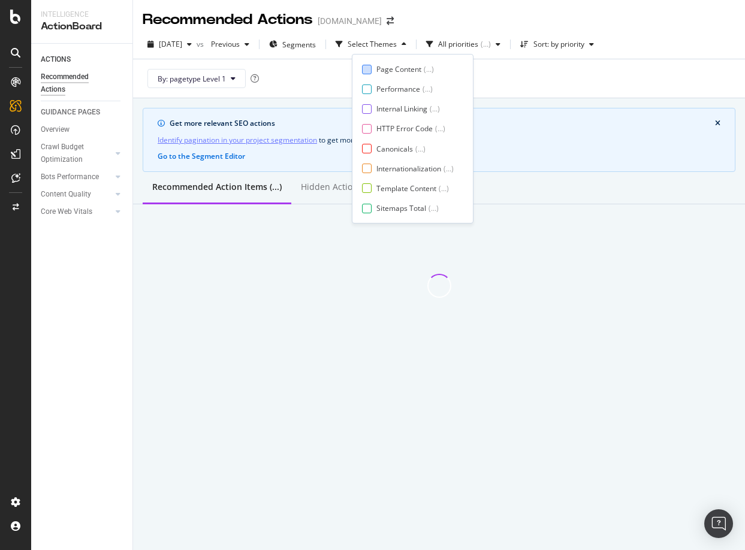
click at [380, 68] on div "Page Content" at bounding box center [399, 69] width 45 height 10
click at [371, 114] on div "Page Content ( ... ) Performance ( ... ) Internal Linking ( ... ) HTTP Error Co…" at bounding box center [412, 138] width 101 height 149
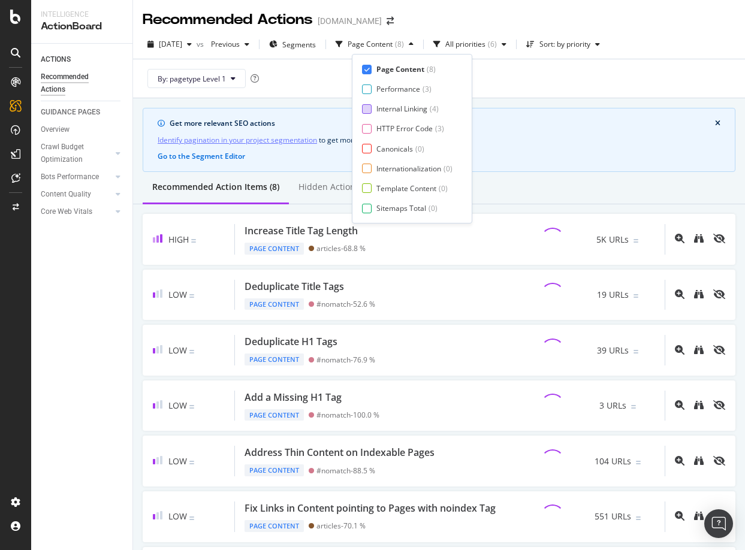
click at [365, 109] on div at bounding box center [367, 109] width 10 height 10
click at [365, 133] on div at bounding box center [367, 129] width 10 height 10
click at [366, 145] on div at bounding box center [367, 149] width 10 height 10
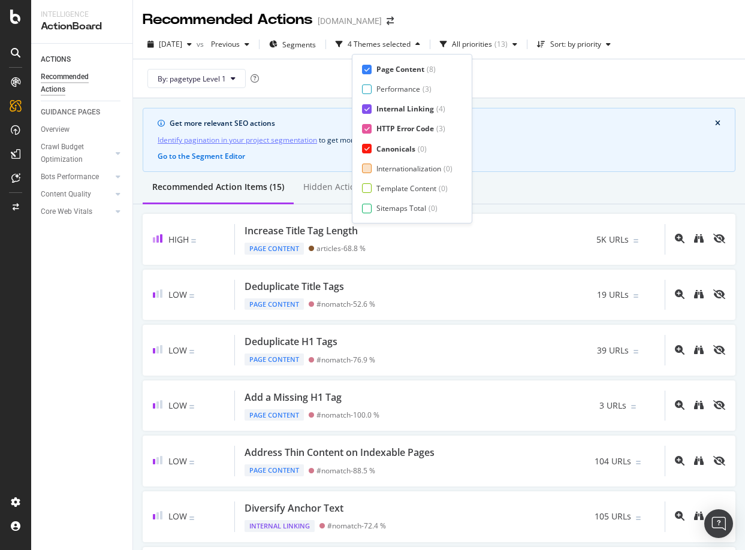
click at [366, 165] on div at bounding box center [367, 169] width 10 height 10
click at [366, 183] on div at bounding box center [367, 188] width 10 height 10
click at [367, 207] on div at bounding box center [367, 209] width 10 height 10
click at [377, 205] on div "Page Meta Data" at bounding box center [404, 208] width 54 height 10
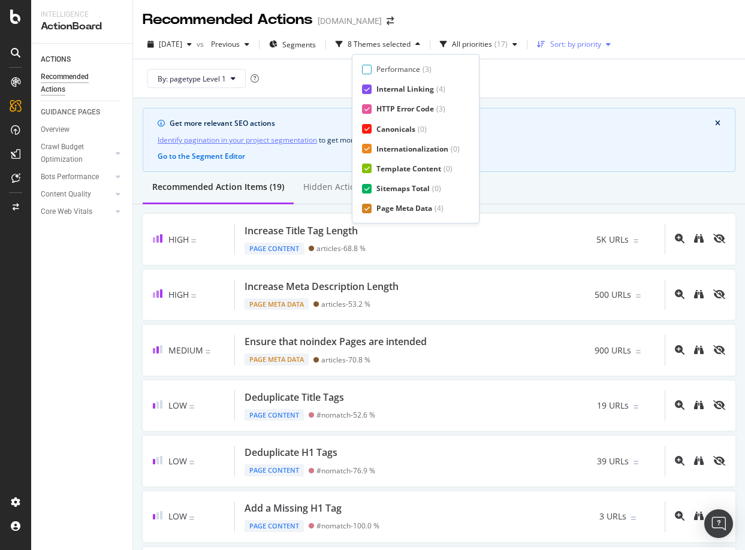
click at [606, 52] on div "Sort: by priority" at bounding box center [573, 44] width 83 height 18
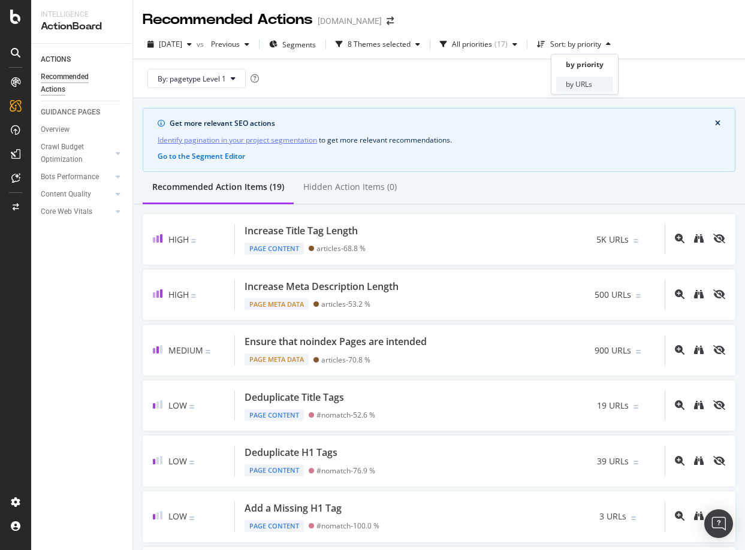
click at [595, 79] on div "by URLs" at bounding box center [584, 84] width 57 height 15
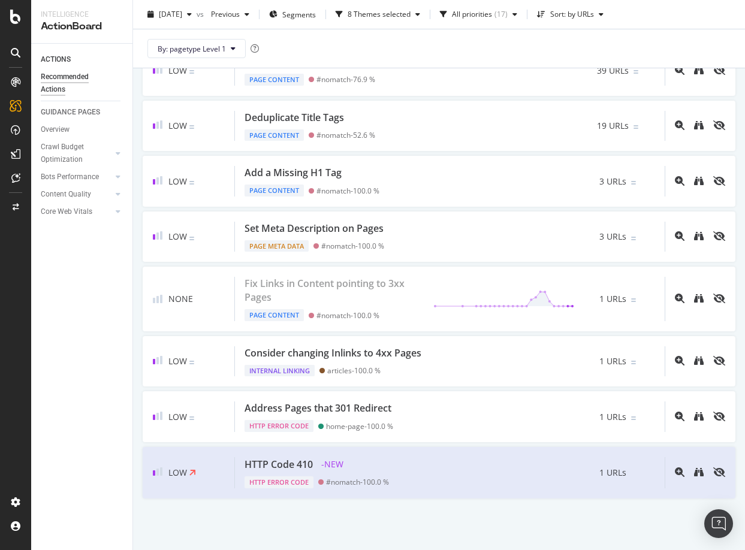
scroll to position [0, 0]
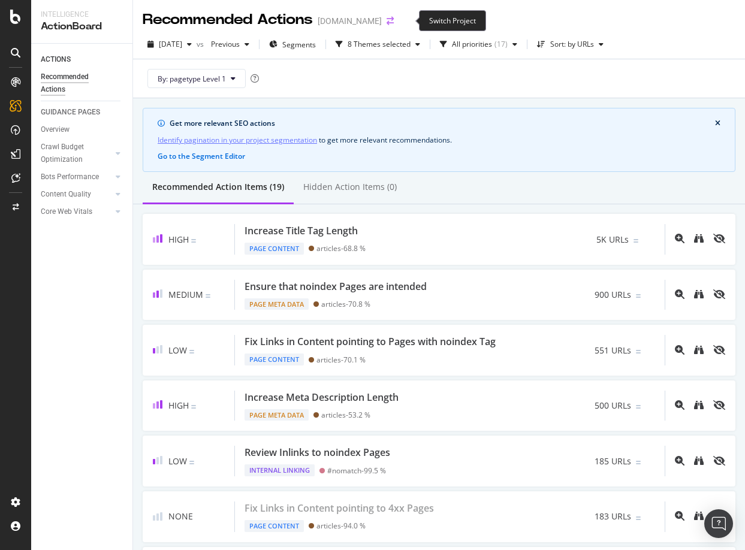
click at [394, 21] on icon "arrow-right-arrow-left" at bounding box center [390, 21] width 7 height 8
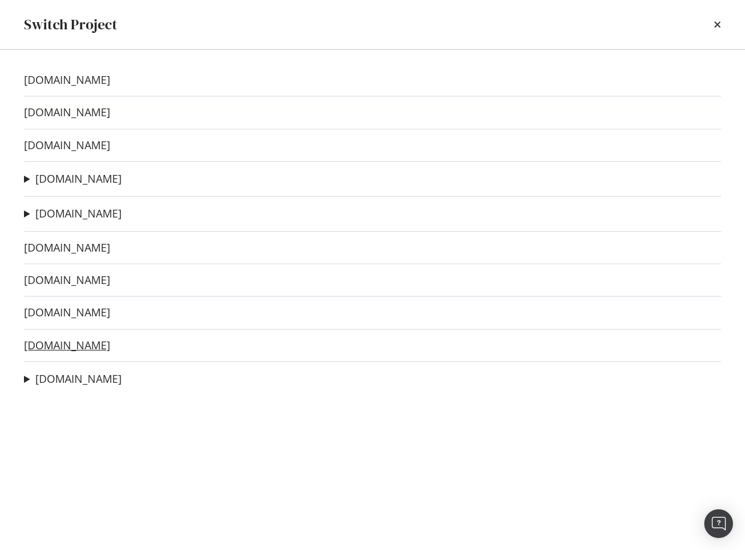
click at [57, 346] on link "[DOMAIN_NAME]" at bounding box center [67, 345] width 86 height 13
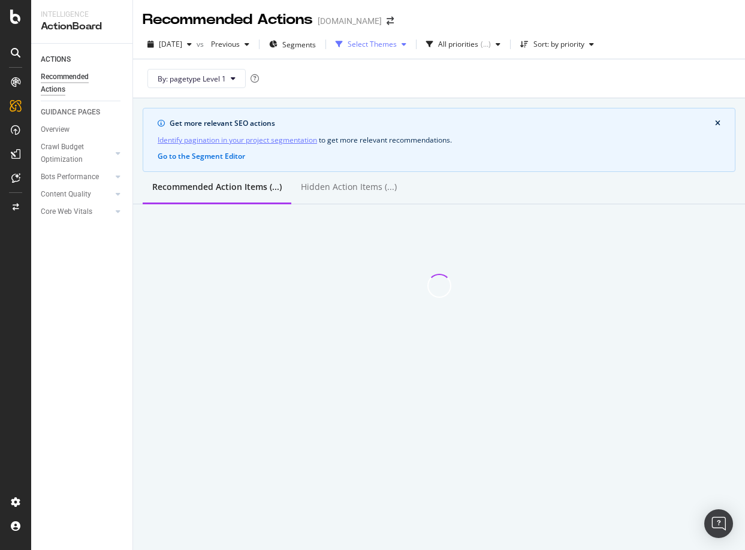
click at [397, 41] on div "Select Themes" at bounding box center [372, 44] width 49 height 7
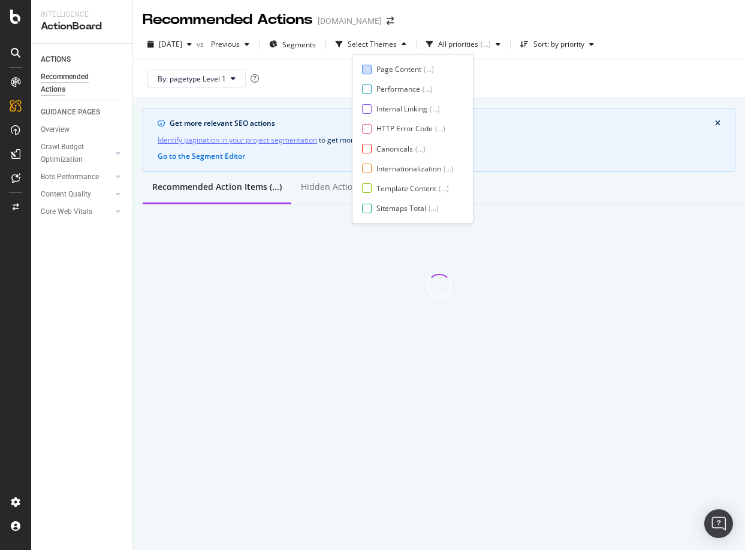
click at [399, 67] on div "Page Content" at bounding box center [399, 69] width 45 height 10
click at [383, 110] on div "Internal Linking" at bounding box center [402, 109] width 51 height 10
click at [380, 133] on div "HTTP Error Code" at bounding box center [405, 129] width 56 height 10
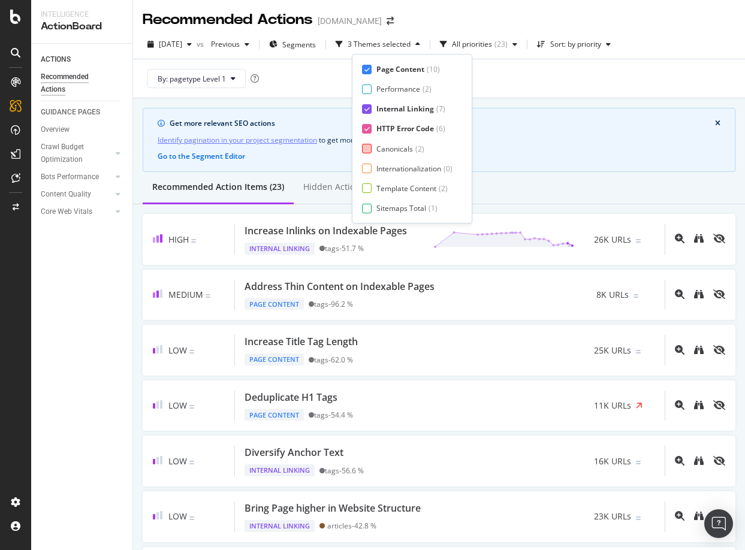
click at [377, 152] on div "Canonicals" at bounding box center [395, 149] width 37 height 10
click at [372, 169] on div "Internationalization ( 0 )" at bounding box center [407, 169] width 91 height 10
click at [368, 184] on div at bounding box center [367, 188] width 10 height 10
click at [368, 206] on div at bounding box center [367, 209] width 10 height 10
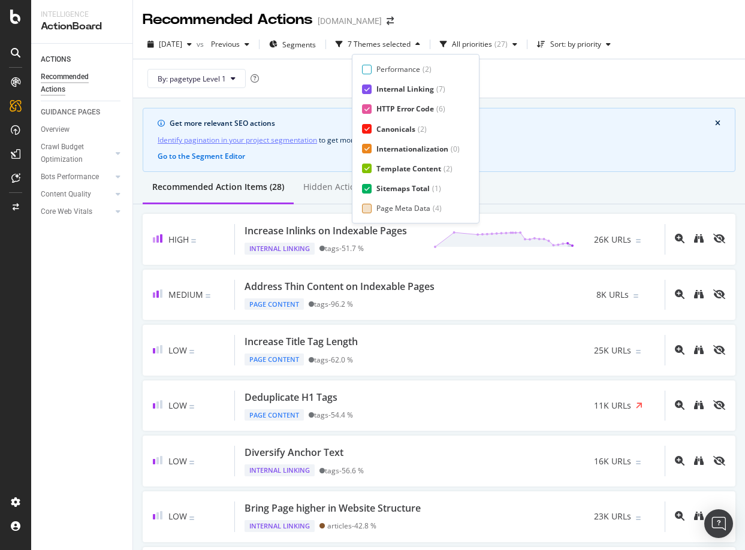
click at [383, 207] on div "Page Meta Data" at bounding box center [404, 208] width 54 height 10
click at [589, 44] on div "Sort: by priority" at bounding box center [575, 44] width 51 height 7
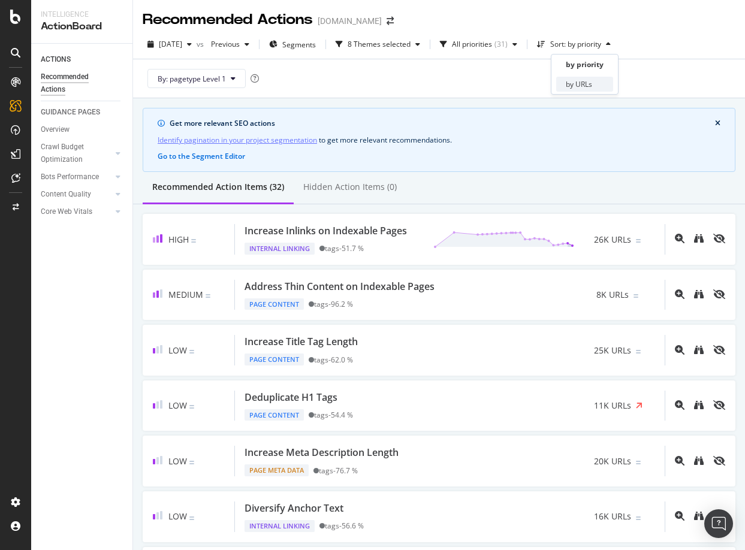
click at [571, 82] on div "by URLs" at bounding box center [579, 84] width 26 height 10
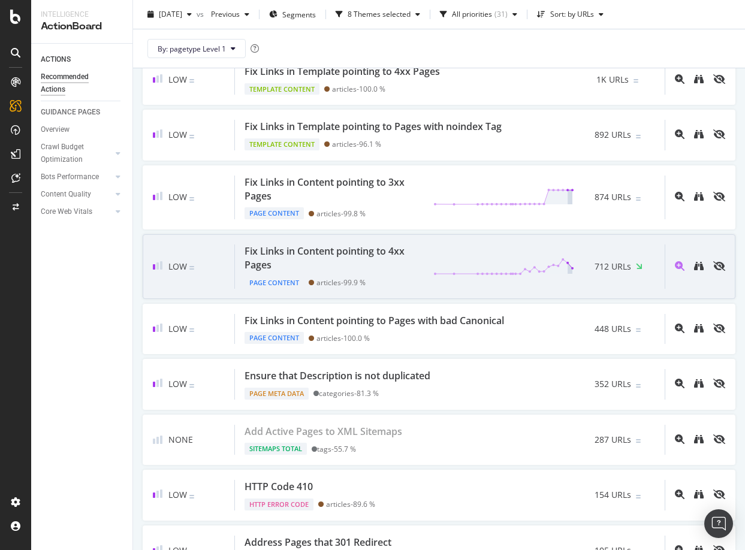
scroll to position [610, 0]
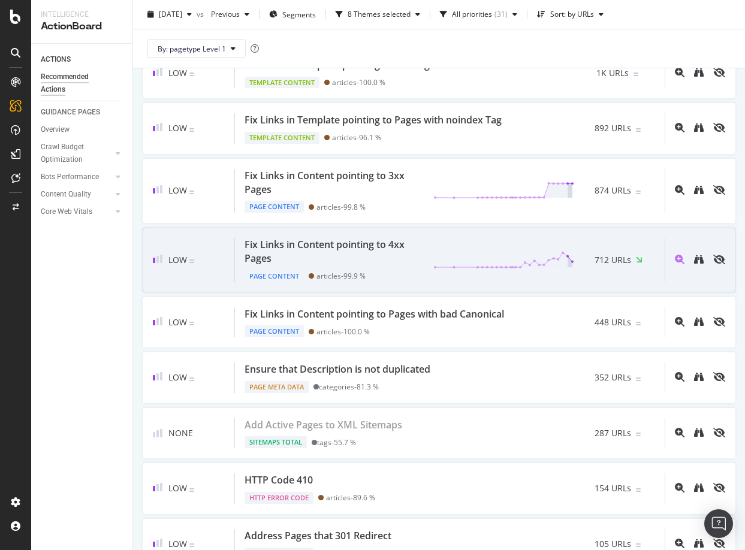
click at [374, 245] on div "Fix Links in Content pointing to 4xx Pages" at bounding box center [332, 252] width 174 height 28
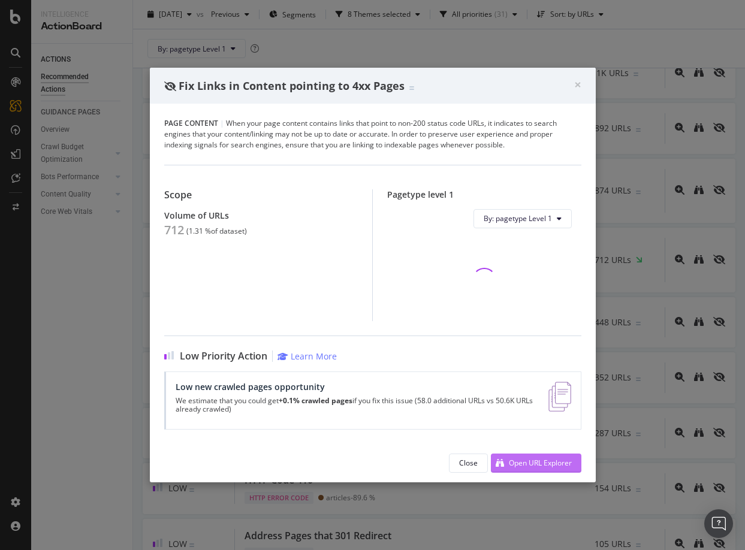
click at [513, 461] on div "Open URL Explorer" at bounding box center [540, 463] width 63 height 10
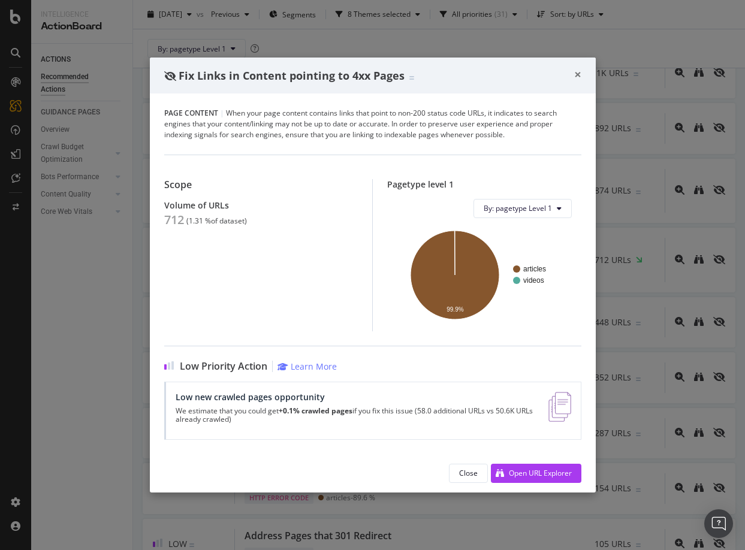
click at [579, 74] on span "×" at bounding box center [577, 74] width 7 height 17
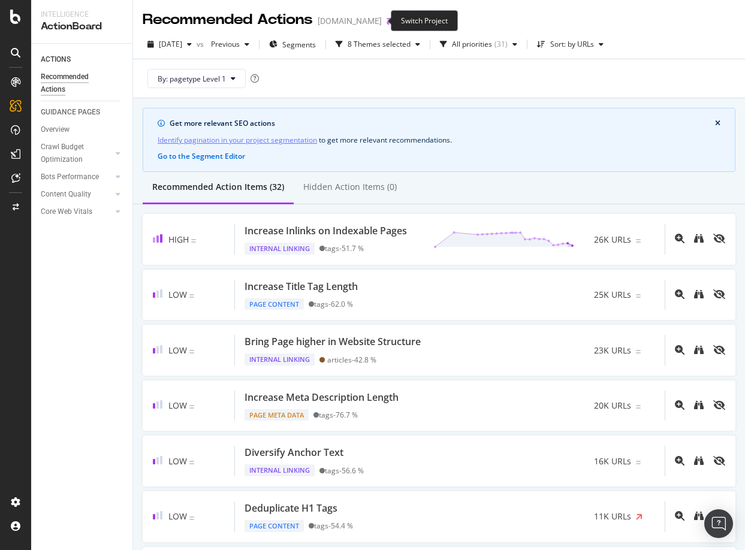
click at [387, 22] on icon "arrow-right-arrow-left" at bounding box center [390, 21] width 7 height 8
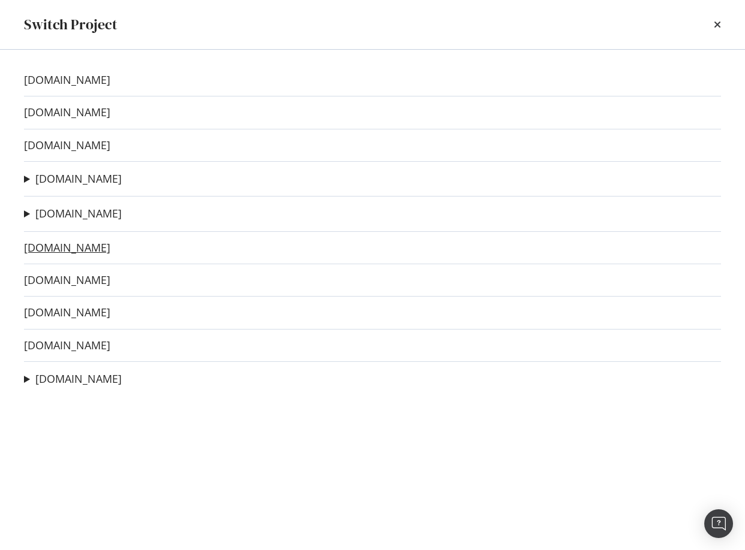
click at [53, 245] on link "[DOMAIN_NAME]" at bounding box center [67, 248] width 86 height 13
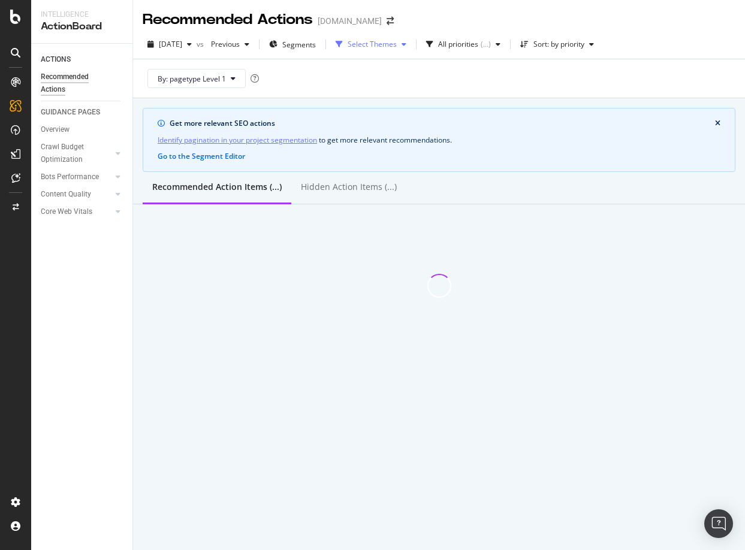
click at [386, 43] on div "Select Themes" at bounding box center [372, 44] width 49 height 7
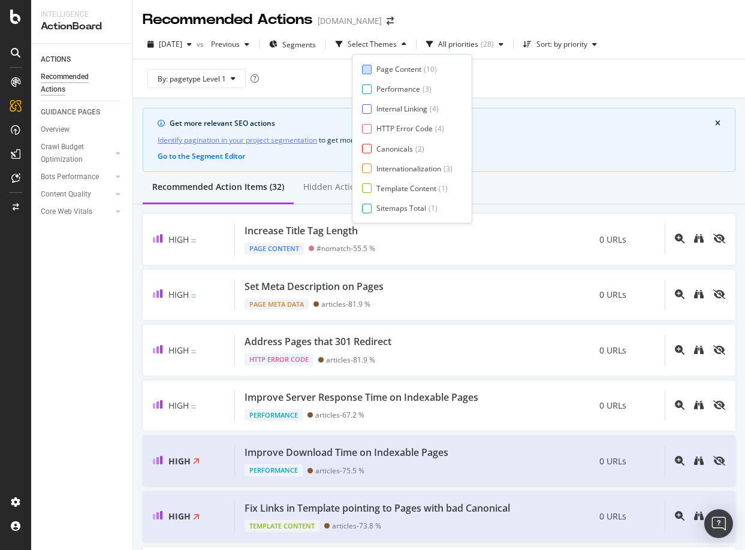
click at [377, 64] on div "Page Content" at bounding box center [399, 69] width 45 height 10
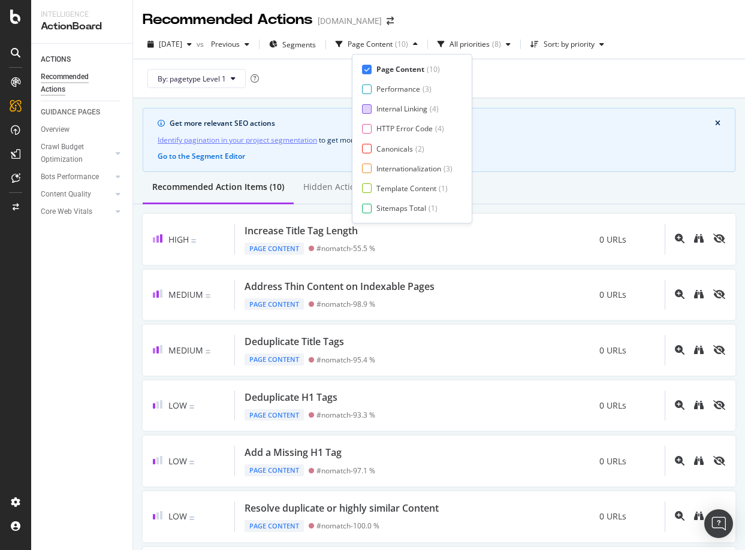
click at [365, 111] on div at bounding box center [367, 109] width 10 height 10
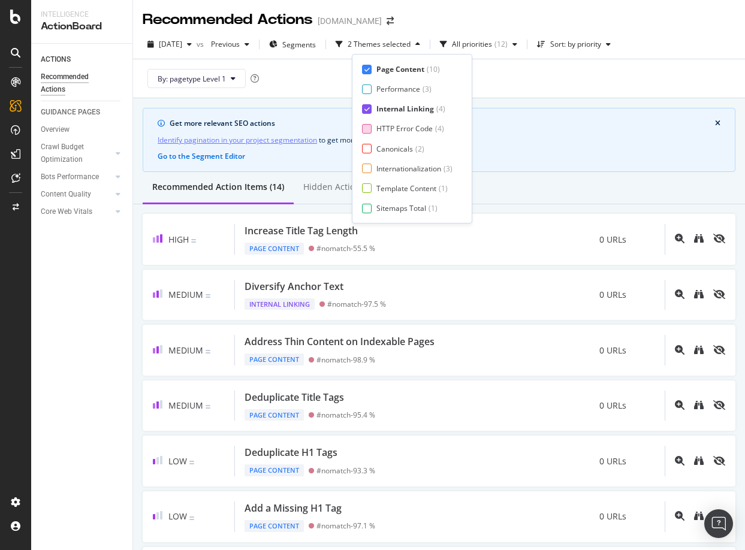
click at [370, 128] on div at bounding box center [367, 129] width 10 height 10
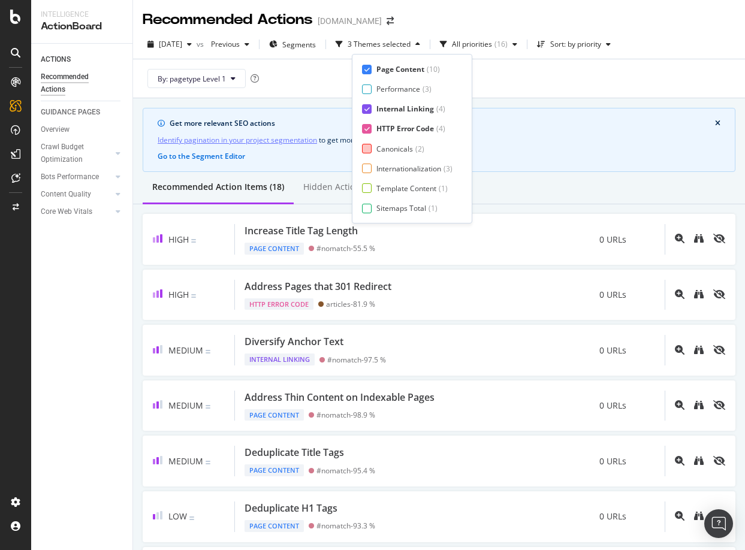
click at [370, 152] on div at bounding box center [367, 149] width 10 height 10
click at [369, 167] on div at bounding box center [367, 169] width 10 height 10
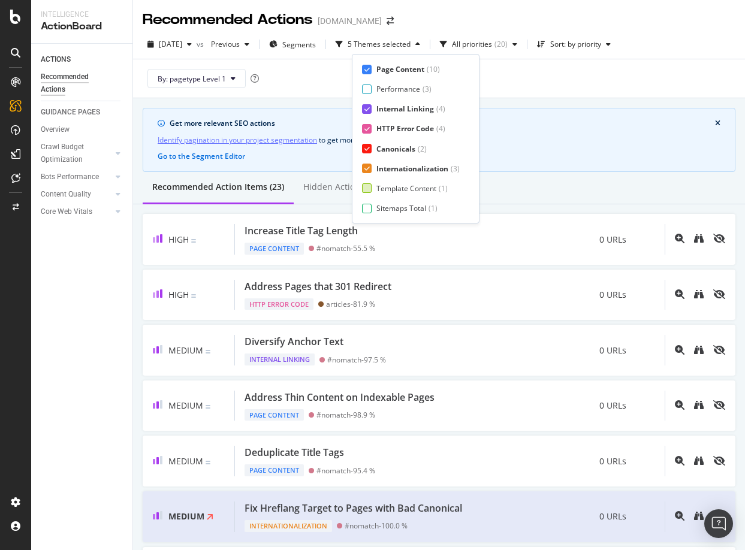
click at [368, 189] on div at bounding box center [367, 188] width 10 height 10
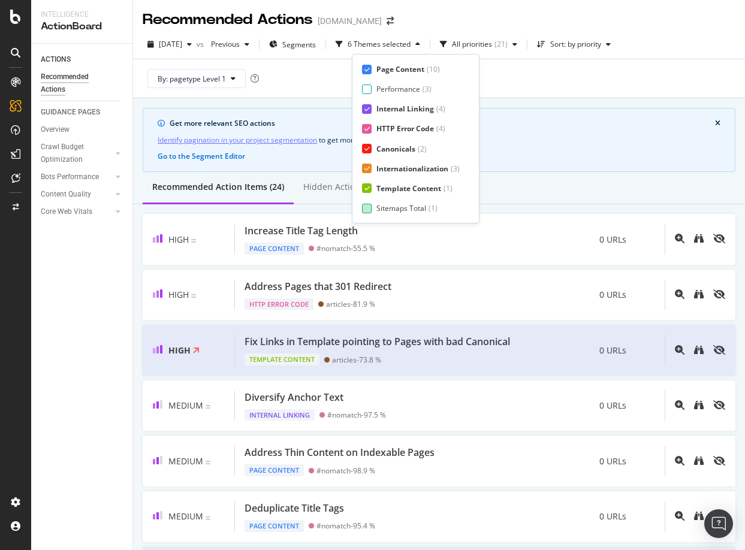
click at [368, 205] on div at bounding box center [367, 209] width 10 height 10
click at [371, 207] on div at bounding box center [367, 209] width 10 height 10
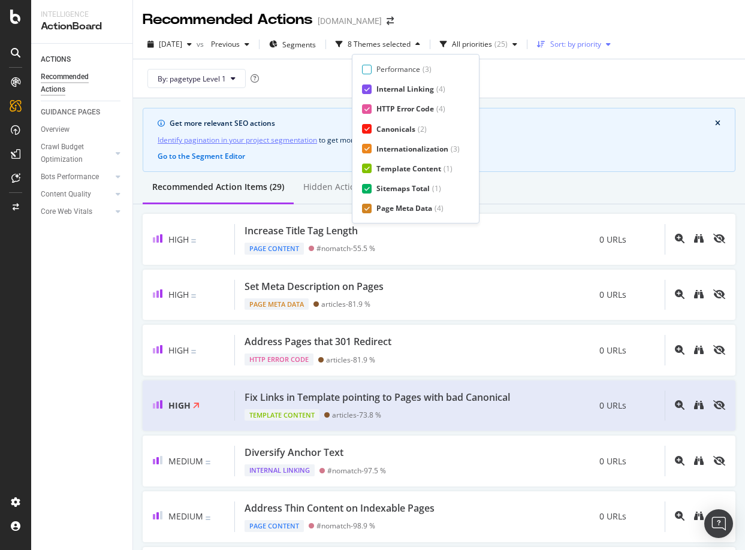
click at [597, 43] on div "Sort: by priority" at bounding box center [575, 44] width 51 height 7
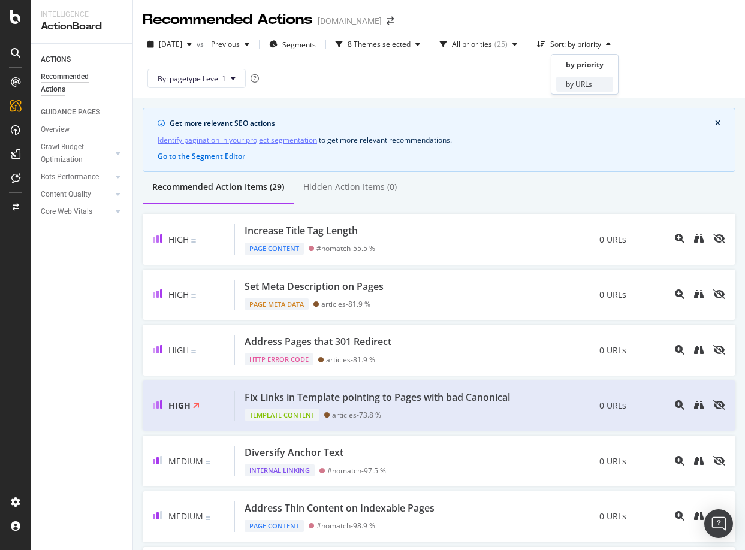
click at [584, 83] on div "by URLs" at bounding box center [579, 84] width 26 height 10
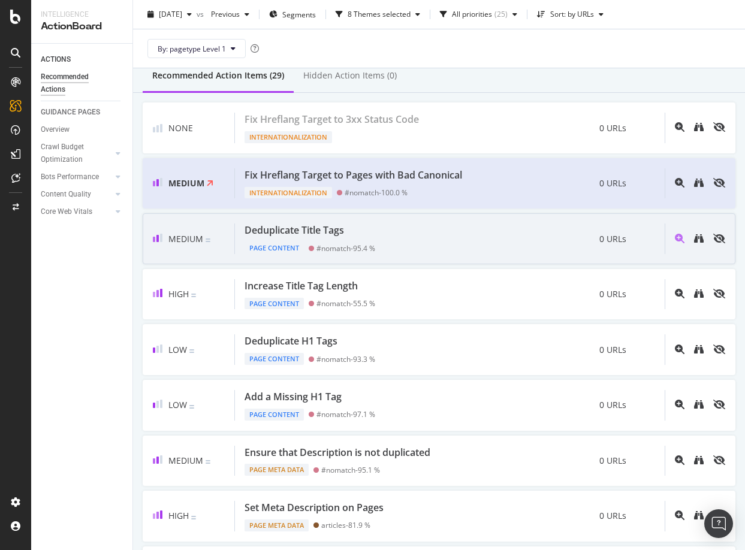
scroll to position [0, 0]
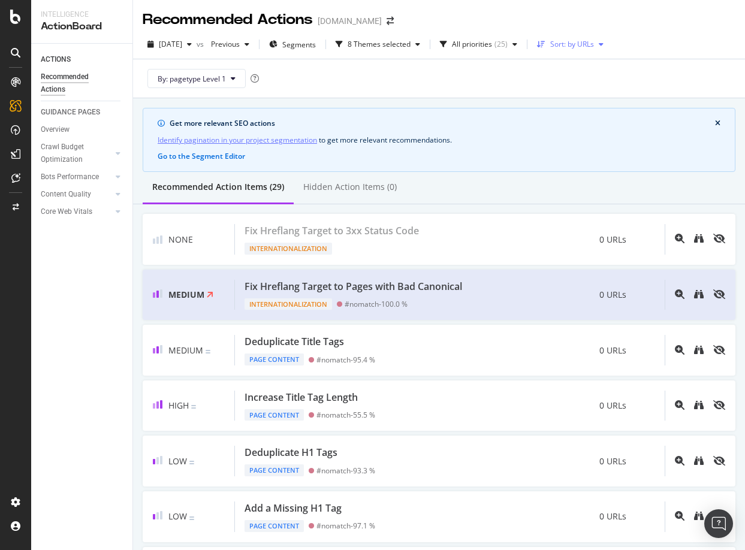
click at [577, 46] on div "Sort: by URLs" at bounding box center [572, 44] width 44 height 7
click at [573, 70] on div "by priority" at bounding box center [583, 64] width 34 height 10
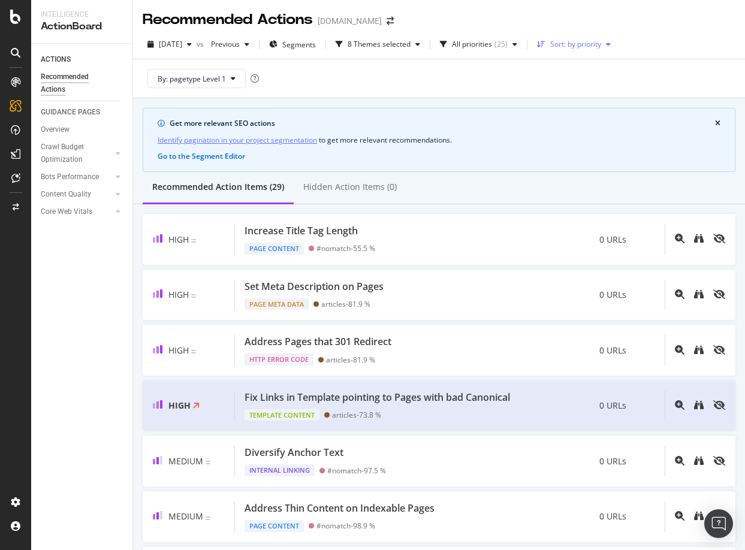
click at [594, 44] on div "Sort: by priority" at bounding box center [575, 44] width 51 height 7
click at [575, 83] on div "by URLs" at bounding box center [579, 84] width 26 height 10
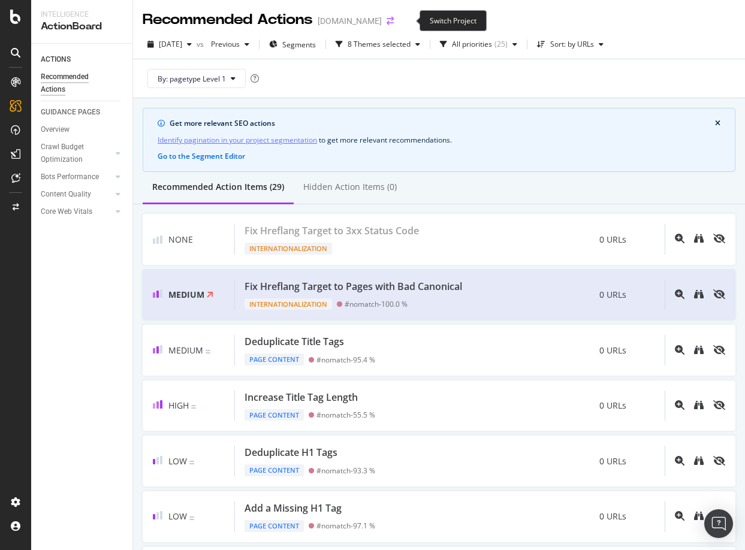
click at [394, 22] on icon "arrow-right-arrow-left" at bounding box center [390, 21] width 7 height 8
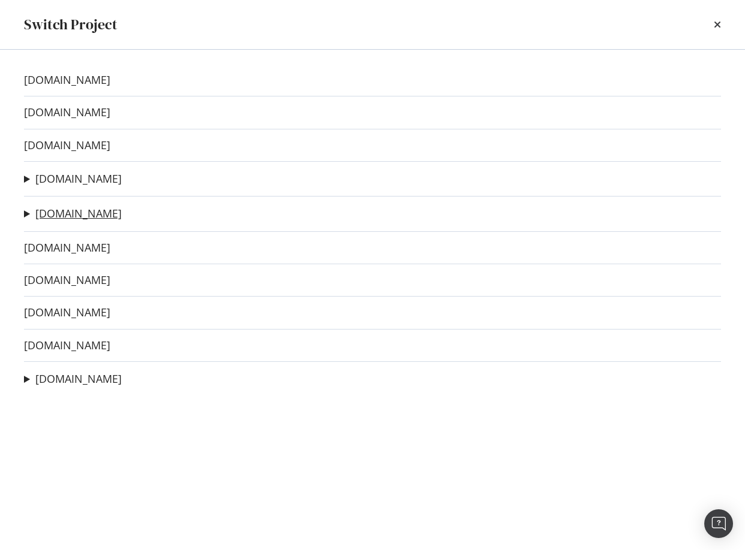
click at [79, 212] on link "[DOMAIN_NAME]" at bounding box center [78, 213] width 86 height 13
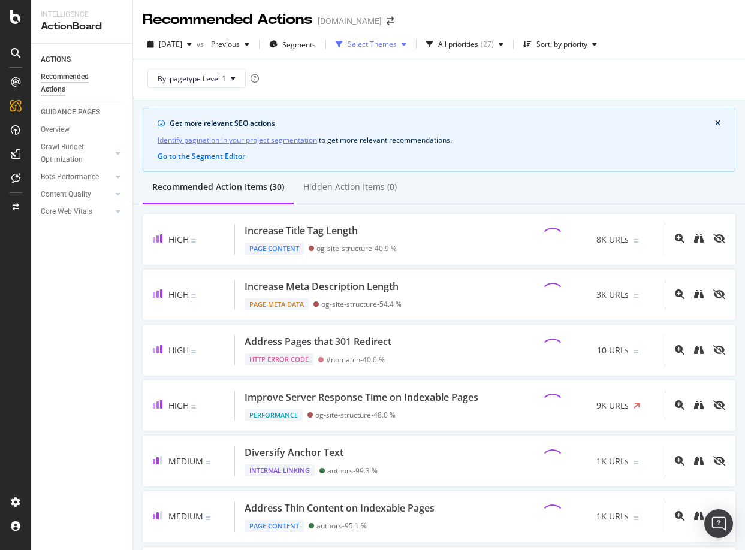
click at [390, 44] on div "Select Themes" at bounding box center [372, 44] width 49 height 7
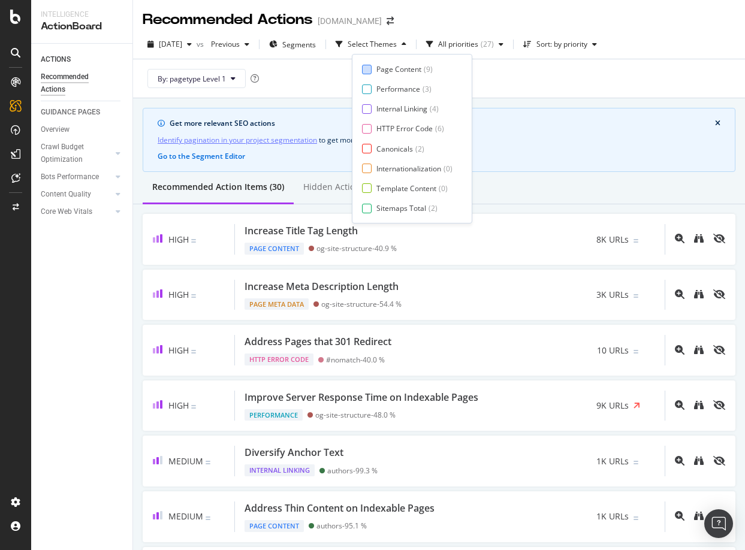
click at [384, 73] on div "Page Content" at bounding box center [399, 69] width 45 height 10
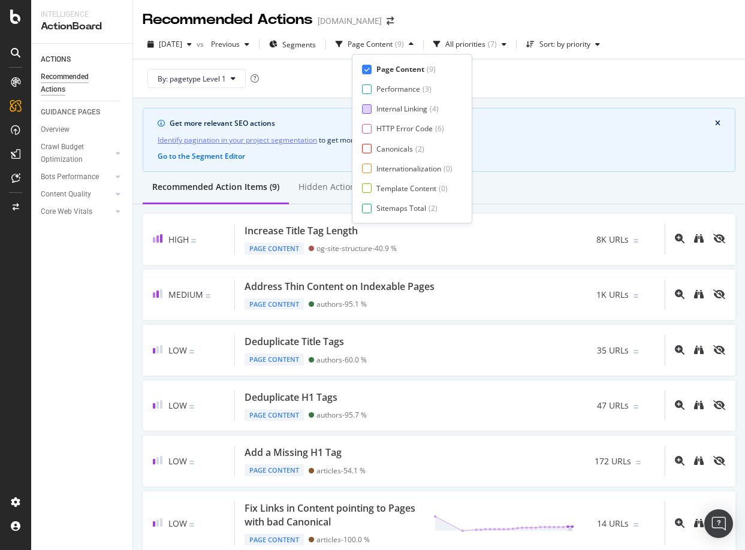
click at [378, 107] on div "Internal Linking" at bounding box center [402, 109] width 51 height 10
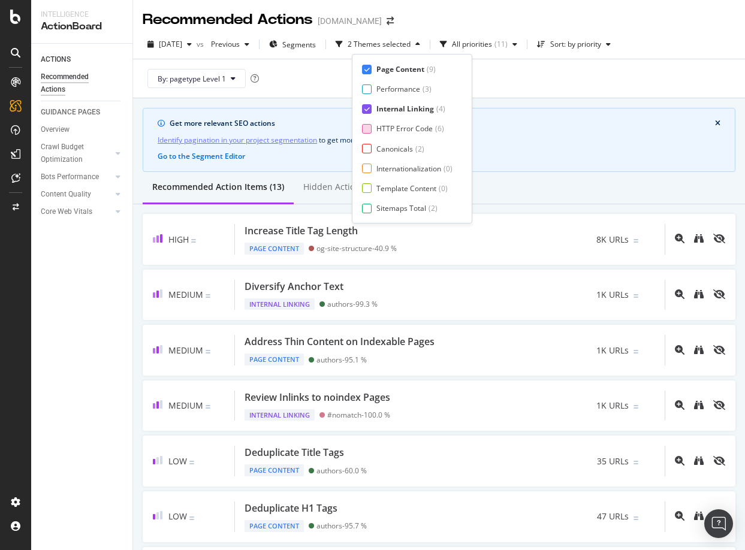
click at [377, 128] on div "HTTP Error Code" at bounding box center [405, 129] width 56 height 10
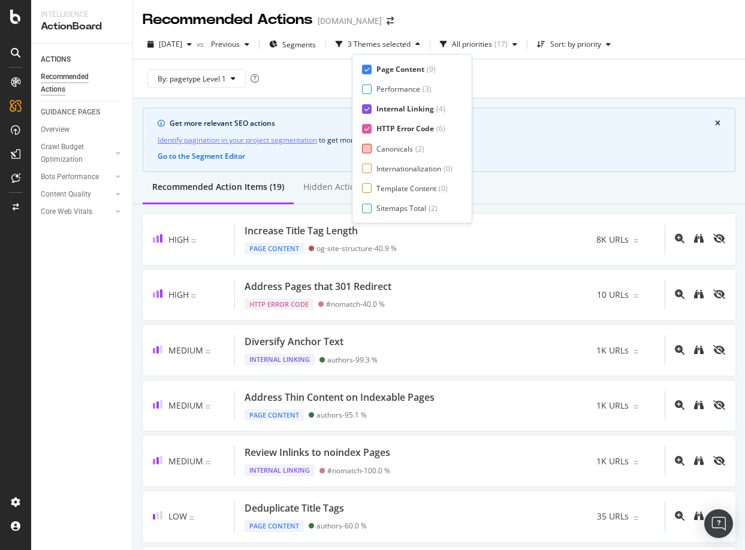
click at [373, 147] on div "Canonicals ( 2 )" at bounding box center [407, 149] width 91 height 10
click at [372, 168] on div "Internationalization ( 0 )" at bounding box center [407, 169] width 91 height 10
click at [371, 185] on div at bounding box center [367, 188] width 10 height 10
click at [369, 206] on div at bounding box center [367, 209] width 10 height 10
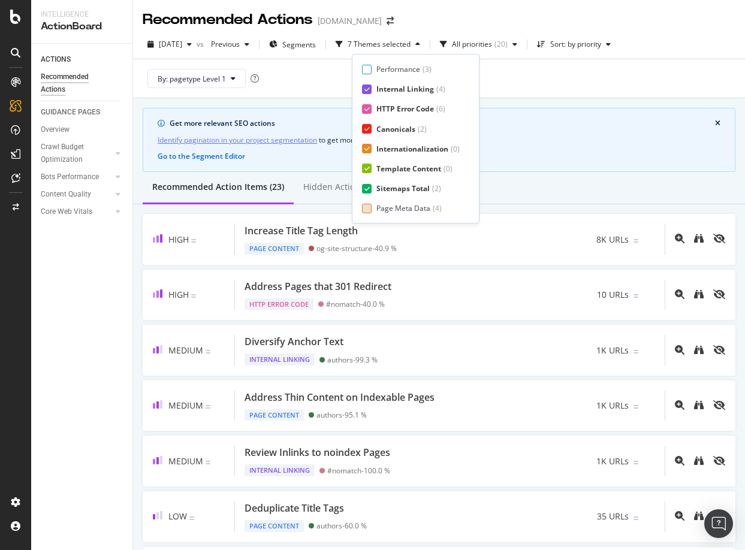
click at [386, 204] on div "Page Meta Data" at bounding box center [404, 208] width 54 height 10
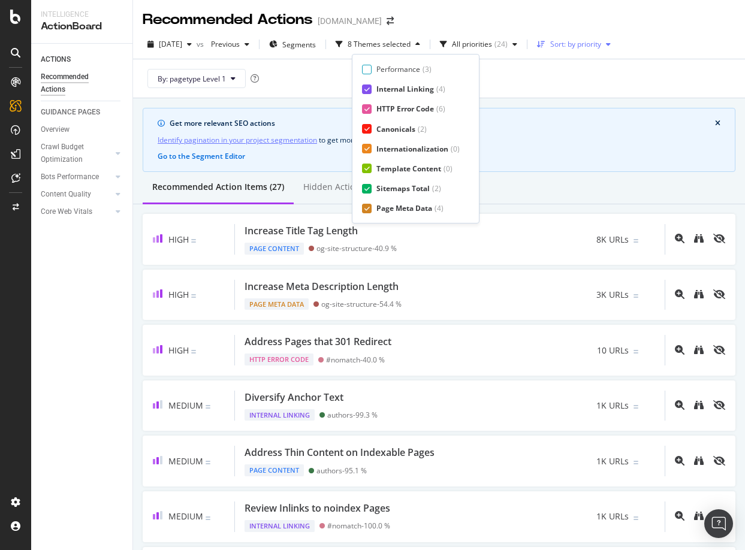
click at [601, 45] on div "Sort: by priority" at bounding box center [575, 44] width 51 height 7
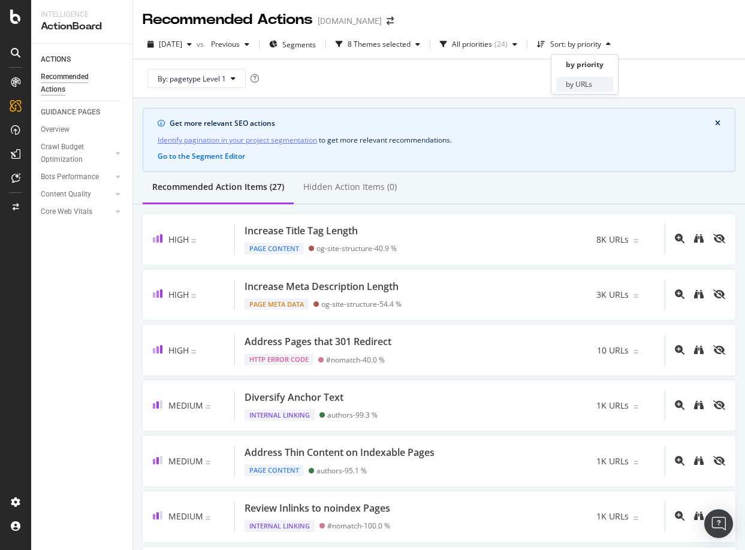
click at [586, 86] on div "by URLs" at bounding box center [579, 84] width 26 height 10
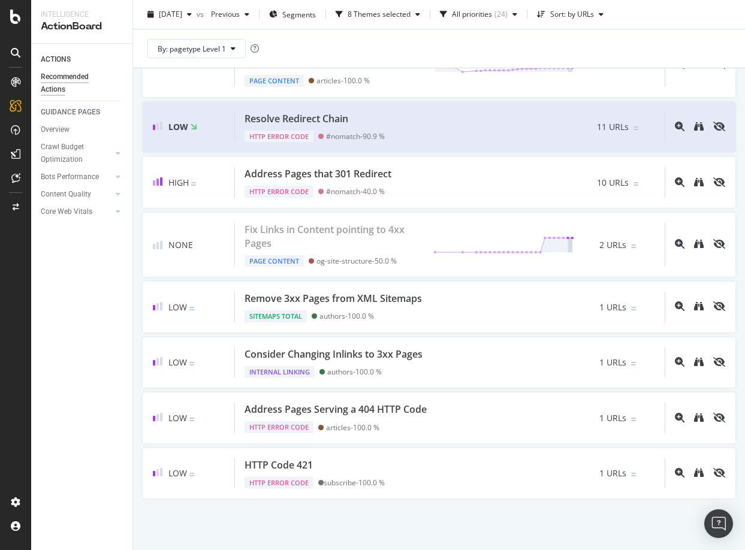
scroll to position [0, 0]
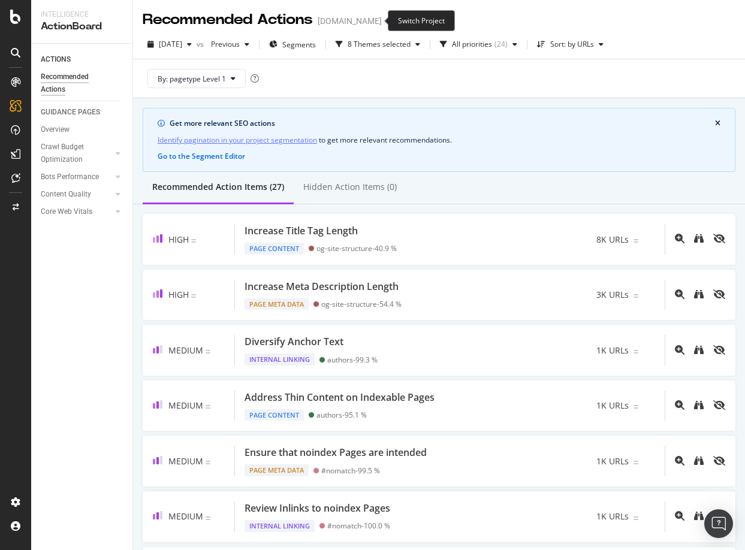
click at [387, 20] on icon "arrow-right-arrow-left" at bounding box center [390, 21] width 7 height 8
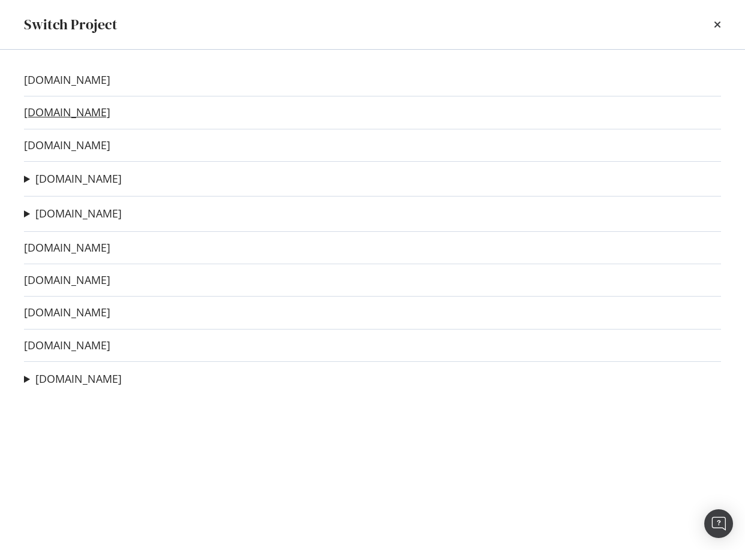
click at [56, 114] on link "[DOMAIN_NAME]" at bounding box center [67, 112] width 86 height 13
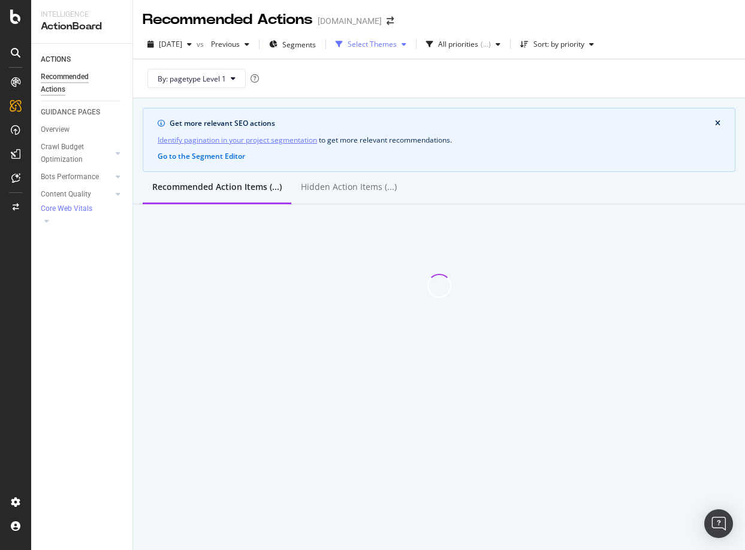
click at [348, 42] on div "button" at bounding box center [339, 44] width 17 height 7
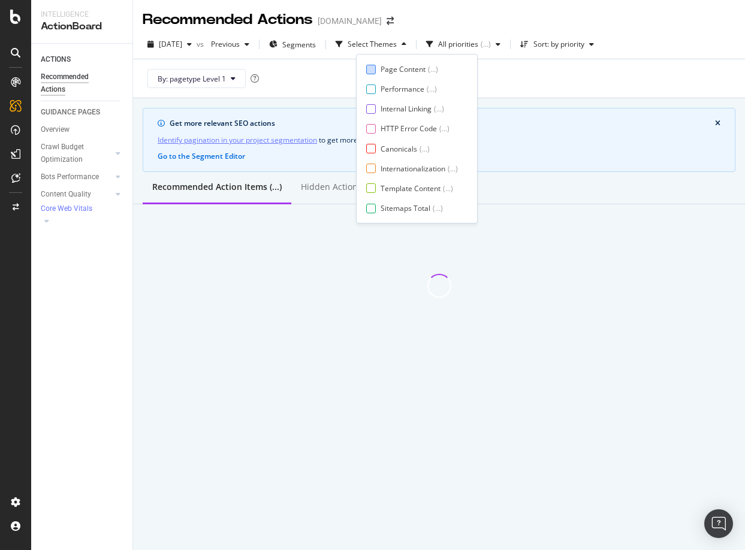
click at [378, 66] on div "Page Content ( ... )" at bounding box center [412, 69] width 92 height 10
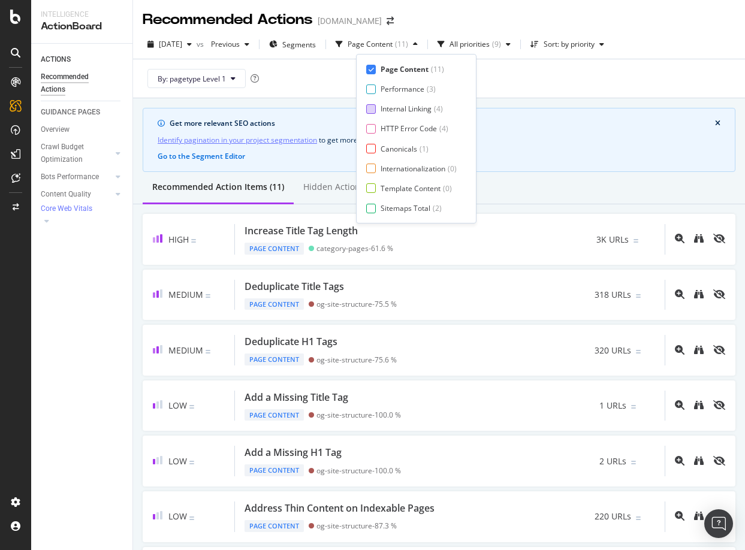
click at [372, 106] on div at bounding box center [371, 109] width 10 height 10
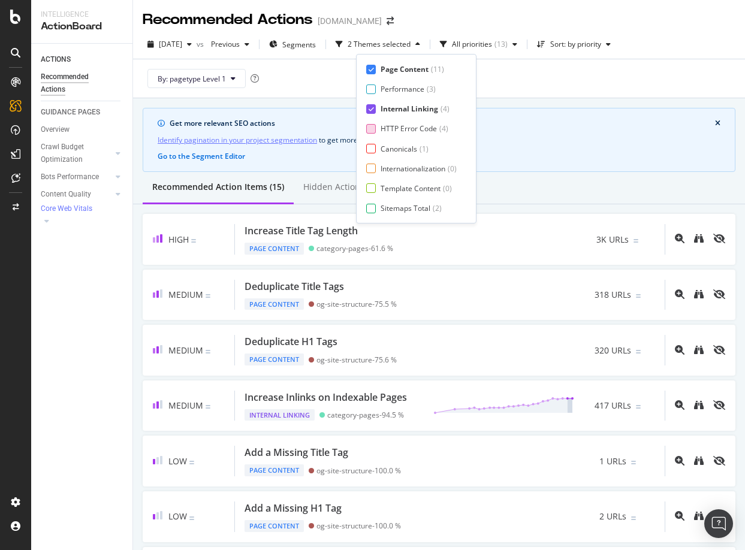
click at [371, 127] on div at bounding box center [371, 129] width 10 height 10
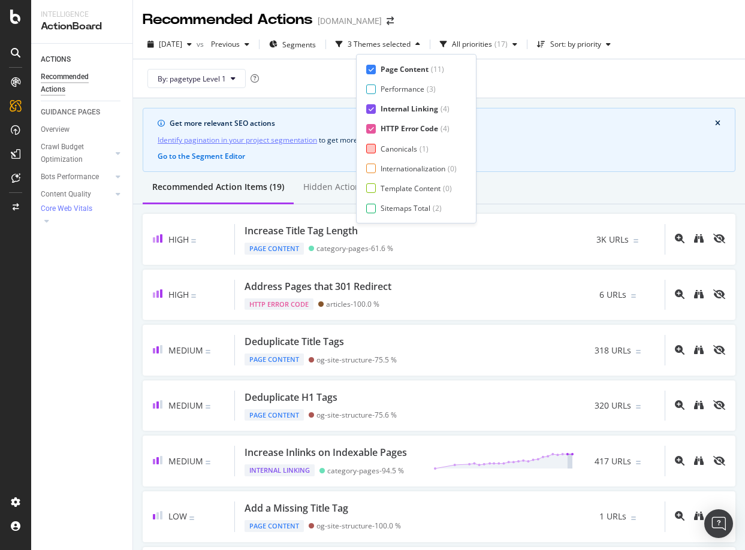
click at [370, 150] on div at bounding box center [371, 149] width 10 height 10
click at [371, 164] on div at bounding box center [371, 169] width 10 height 10
click at [370, 188] on div at bounding box center [371, 188] width 10 height 10
click at [372, 206] on div at bounding box center [371, 209] width 10 height 10
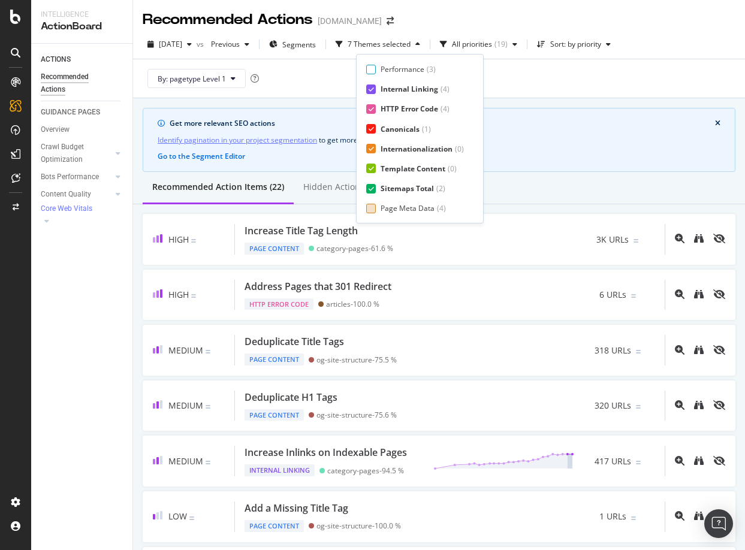
click at [398, 208] on div "Page Meta Data" at bounding box center [408, 208] width 54 height 10
click at [573, 47] on div "Sort: by priority" at bounding box center [575, 44] width 51 height 7
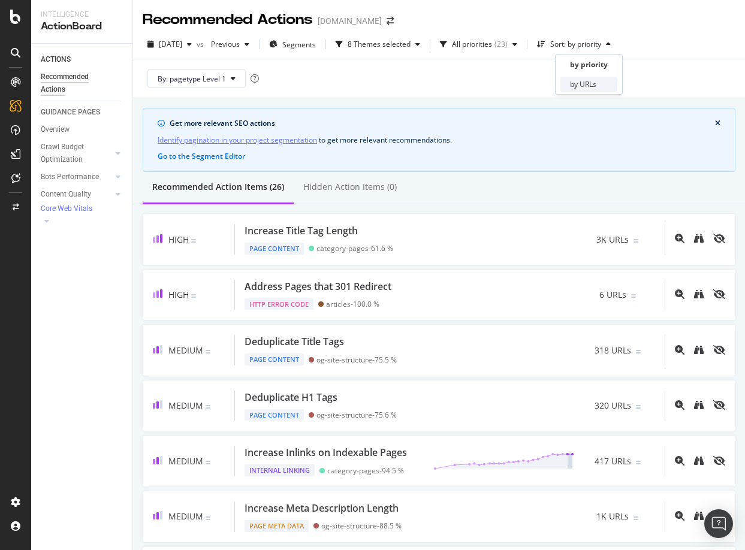
click at [569, 82] on div "by URLs" at bounding box center [589, 84] width 57 height 15
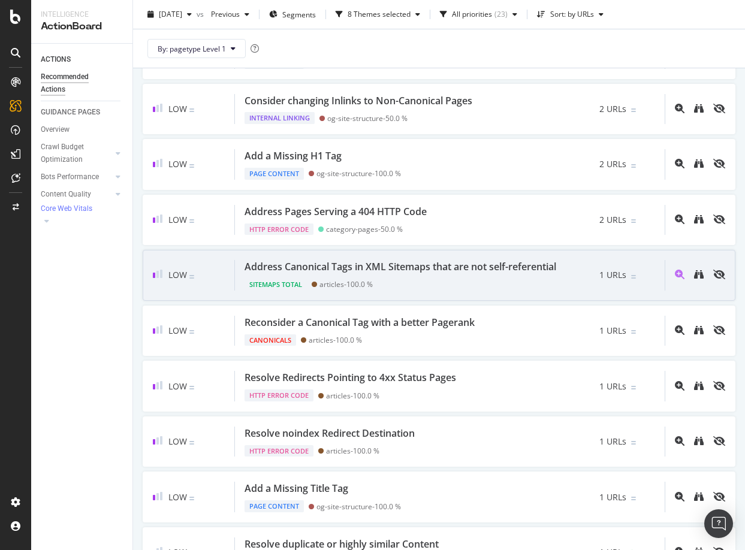
scroll to position [1095, 0]
